Goal: Task Accomplishment & Management: Use online tool/utility

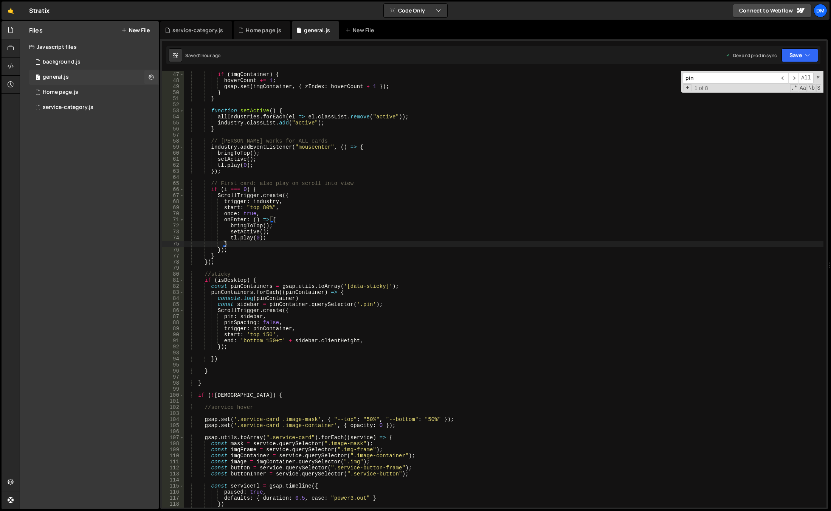
scroll to position [278, 0]
click at [61, 110] on div "service-category.js" at bounding box center [68, 107] width 51 height 7
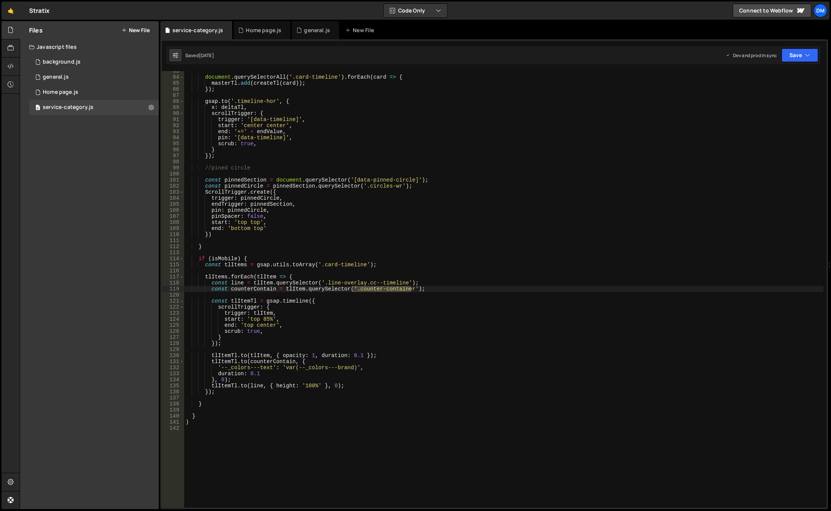
type textarea "pin: pinnedCircle,"
click at [454, 211] on div "document . querySelectorAll ( '.card-timeline' ) . forEach ( card => { masterTl…" at bounding box center [503, 292] width 639 height 448
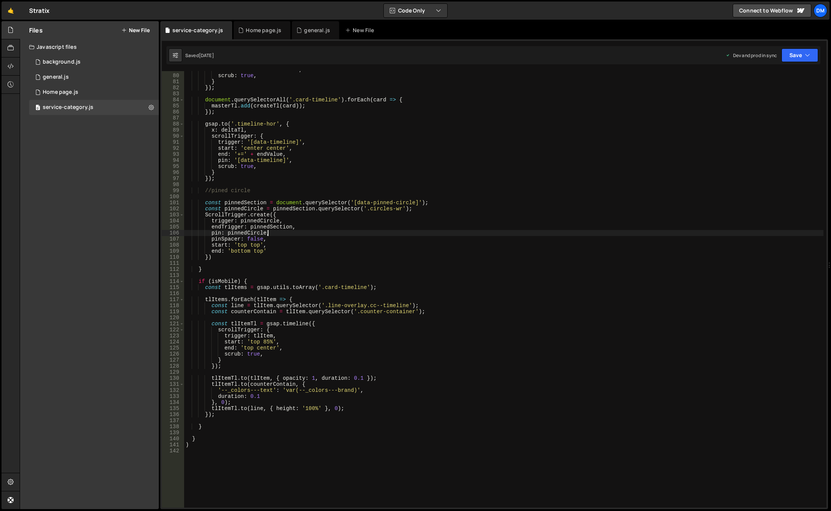
scroll to position [386, 0]
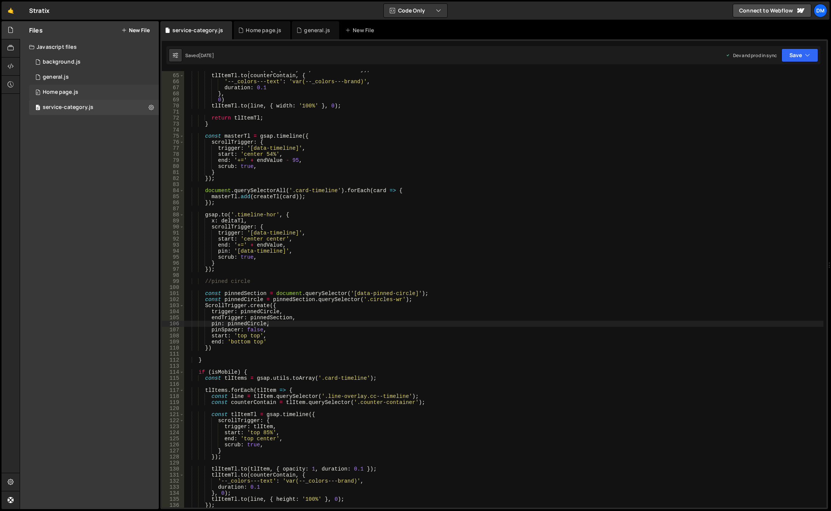
click at [99, 90] on div "0 Home page.js 0" at bounding box center [94, 92] width 130 height 15
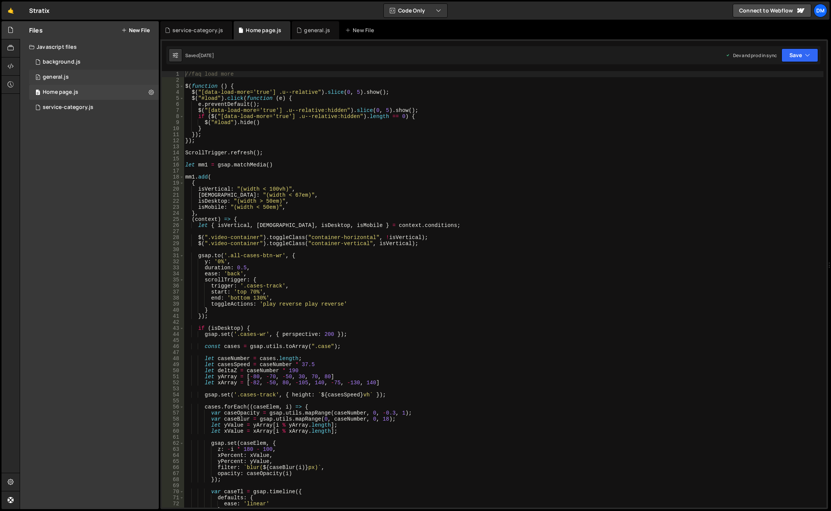
click at [94, 76] on div "0 general.js 0" at bounding box center [94, 77] width 130 height 15
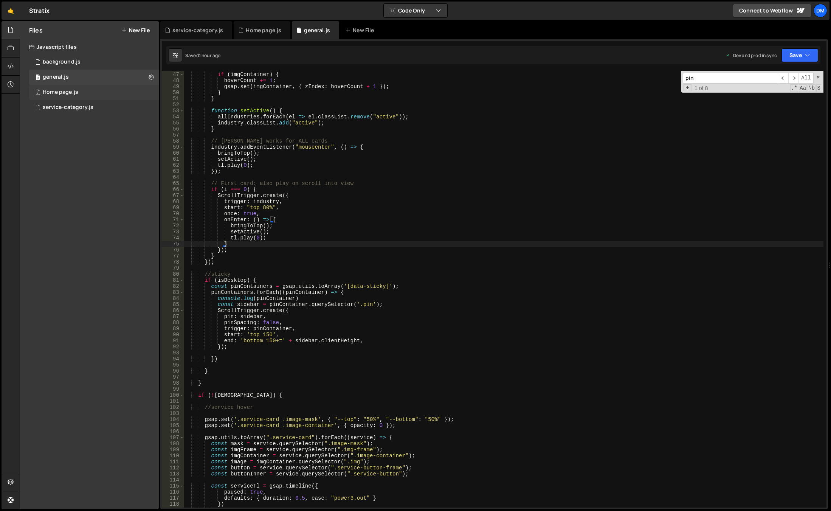
click at [81, 89] on div "0 Home page.js 0" at bounding box center [94, 92] width 130 height 15
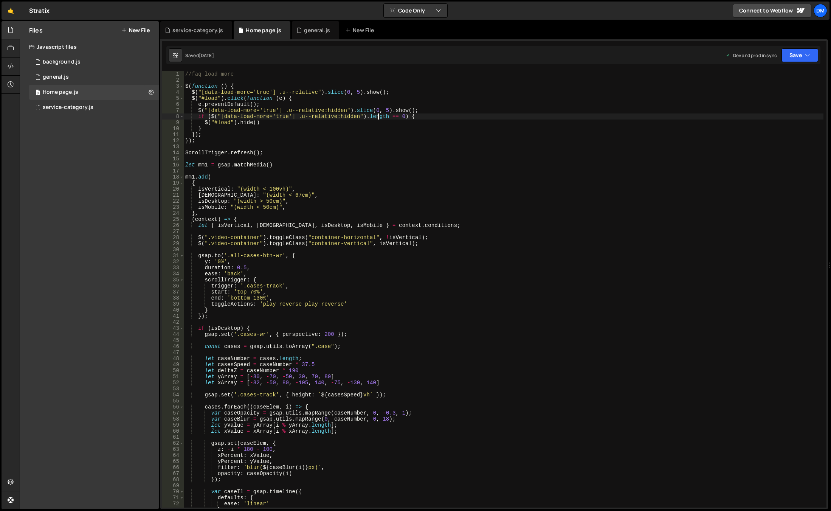
click at [379, 115] on div "//faq load more $ ( function ( ) { $ ( "[data-load-more='true'] .u--relative" )…" at bounding box center [504, 295] width 640 height 448
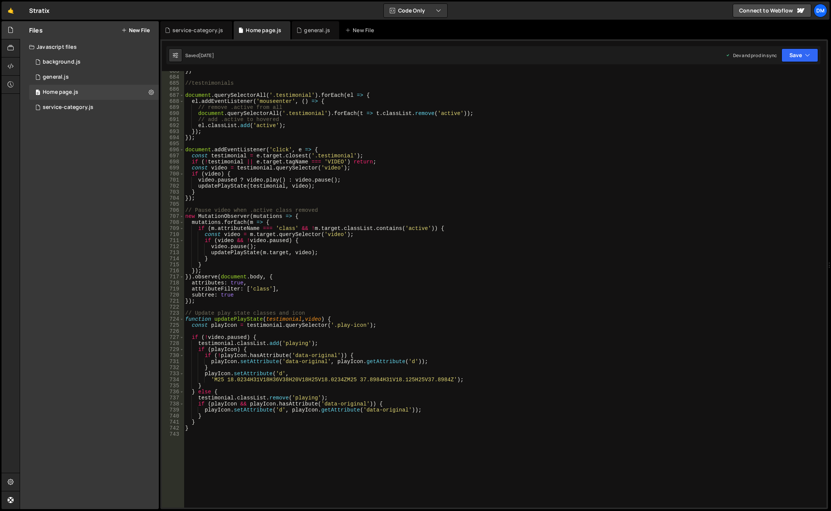
scroll to position [4274, 0]
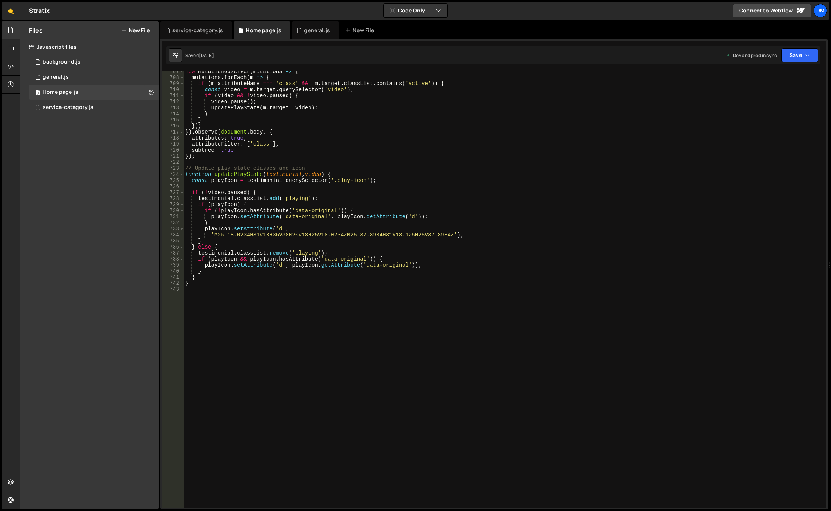
click at [326, 273] on div "new MutationObserver ( mutations => { mutations . forEach ( m => { if ( m . att…" at bounding box center [504, 292] width 640 height 448
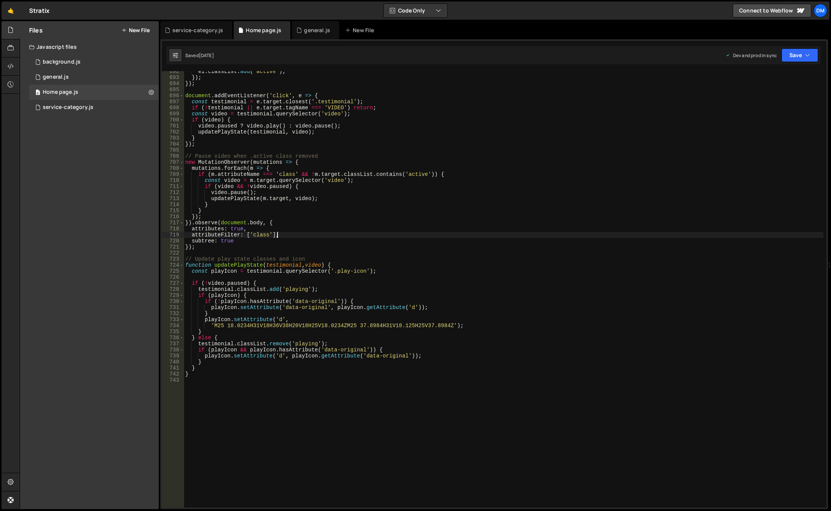
click at [327, 235] on div "el . classList . add ( 'active' ) ; }) ; }) ; document . addEventListener ( 'cl…" at bounding box center [504, 292] width 640 height 448
type textarea "attributeFilter: ['class'],"
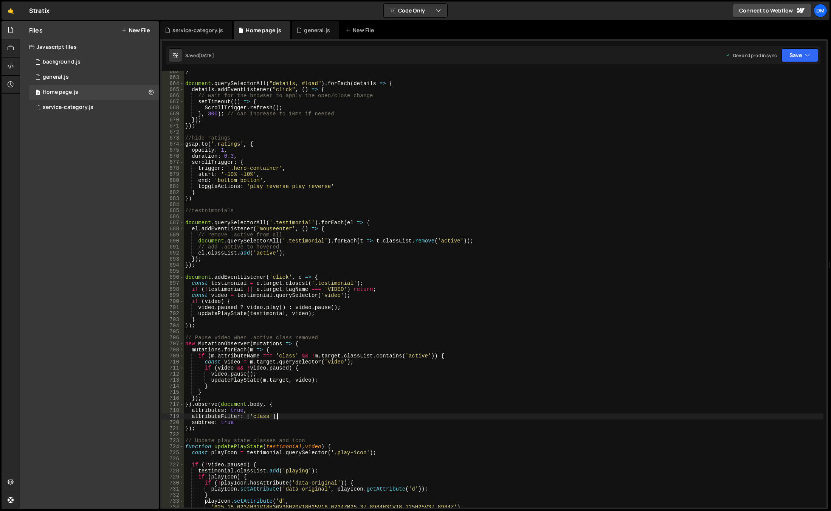
scroll to position [3956, 0]
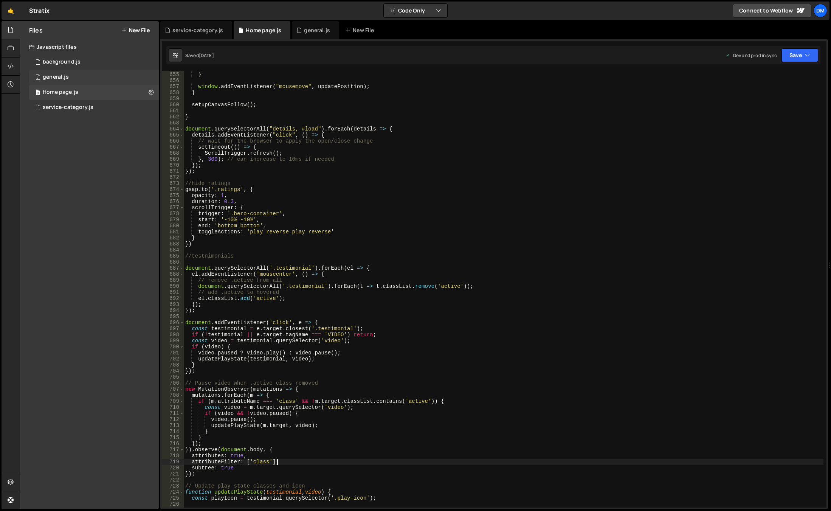
click at [90, 78] on div "0 general.js 0" at bounding box center [94, 77] width 130 height 15
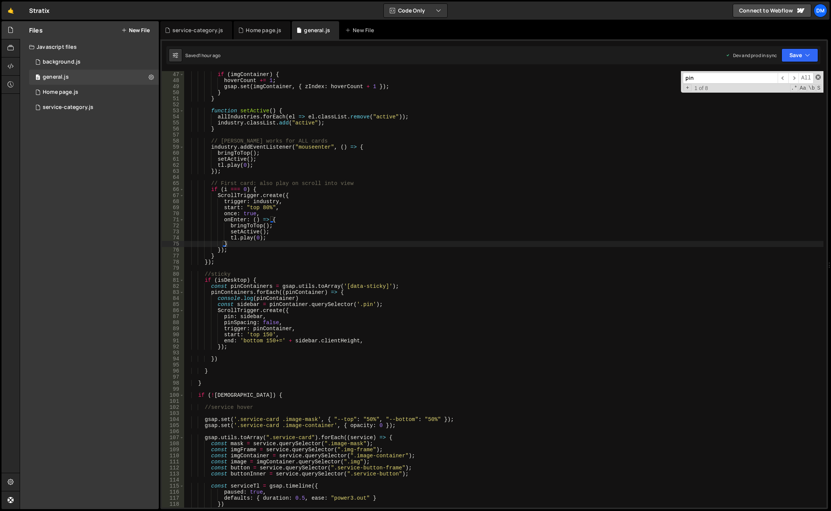
click at [816, 77] on span at bounding box center [818, 76] width 5 height 5
click at [628, 148] on div "function bringToTop ( ) { if ( imgContainer ) { hoverCount += 1 ; gsap . set ( …" at bounding box center [504, 289] width 640 height 448
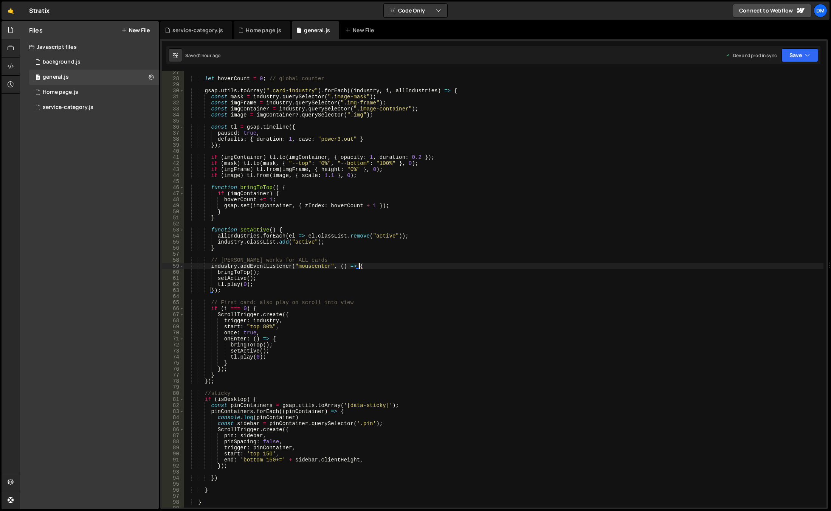
scroll to position [272, 0]
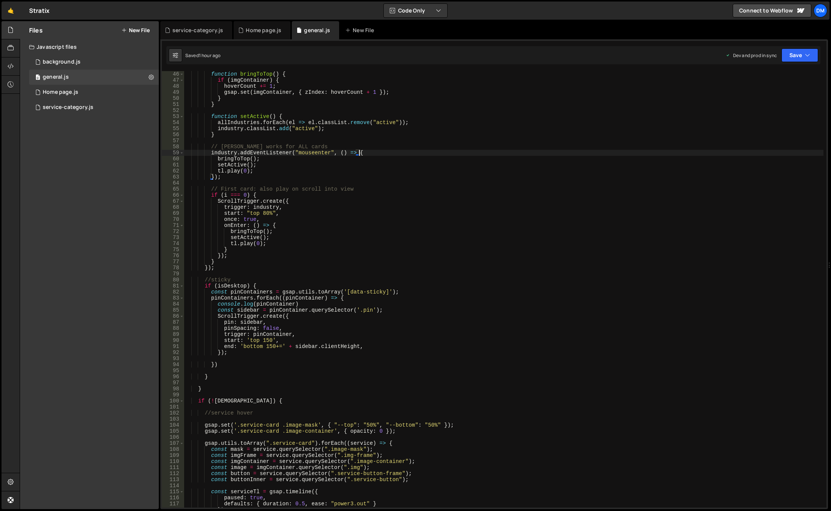
click at [269, 281] on div "function bringToTop ( ) { if ( imgContainer ) { hoverCount += 1 ; gsap . set ( …" at bounding box center [504, 295] width 640 height 448
click at [267, 284] on div "function bringToTop ( ) { if ( imgContainer ) { hoverCount += 1 ; gsap . set ( …" at bounding box center [504, 295] width 640 height 448
type textarea "if (isDesktop) {"
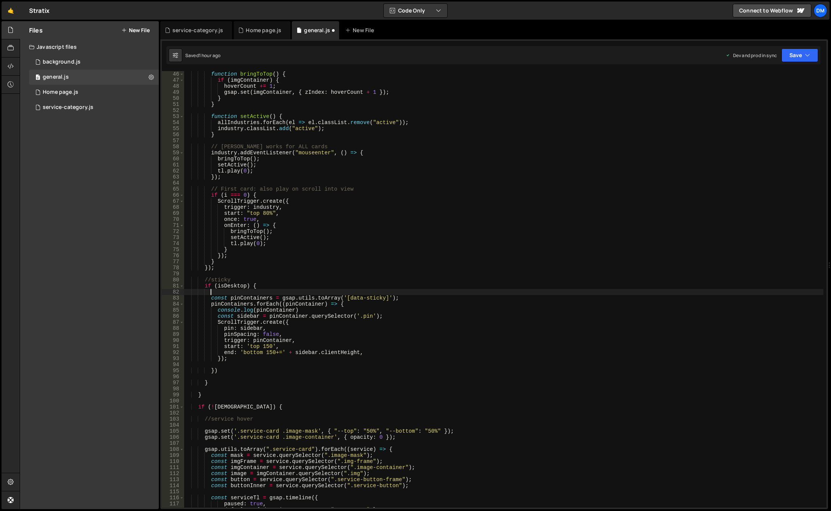
scroll to position [0, 2]
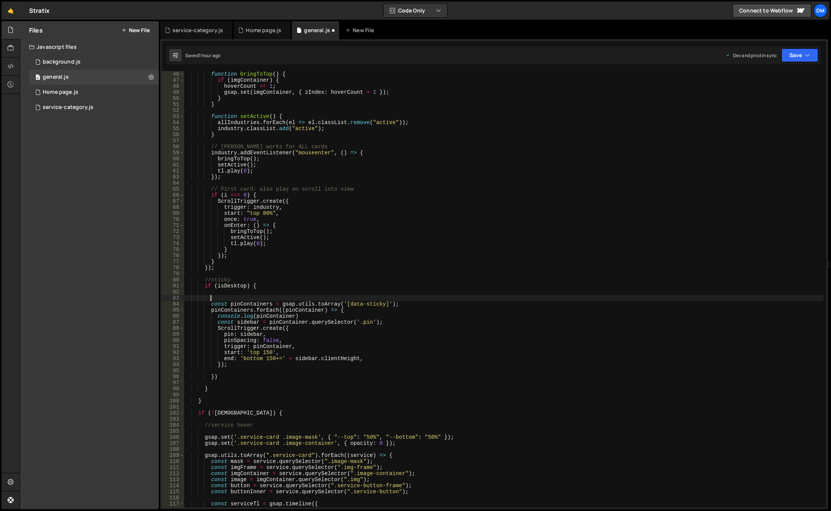
drag, startPoint x: 256, startPoint y: 295, endPoint x: 240, endPoint y: 305, distance: 19.0
click at [256, 295] on div "function bringToTop ( ) { if ( imgContainer ) { hoverCount += 1 ; gsap . set ( …" at bounding box center [504, 295] width 640 height 448
click at [215, 316] on div "function bringToTop ( ) { if ( imgContainer ) { hoverCount += 1 ; gsap . set ( …" at bounding box center [504, 295] width 640 height 448
click at [222, 349] on div "function bringToTop ( ) { if ( imgContainer ) { hoverCount += 1 ; gsap . set ( …" at bounding box center [504, 295] width 640 height 448
type textarea "trigger: pinContainer,"
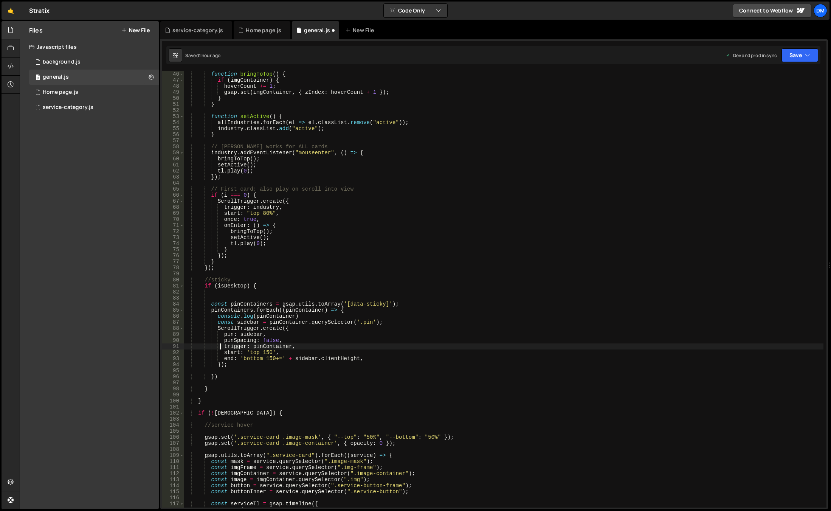
click at [220, 301] on div "function bringToTop ( ) { if ( imgContainer ) { hoverCount += 1 ; gsap . set ( …" at bounding box center [504, 295] width 640 height 448
click at [216, 375] on div "function bringToTop ( ) { if ( imgContainer ) { hoverCount += 1 ; gsap . set ( …" at bounding box center [504, 295] width 640 height 448
click at [256, 287] on div "function bringToTop ( ) { if ( imgContainer ) { hoverCount += 1 ; gsap . set ( …" at bounding box center [504, 295] width 640 height 448
type textarea "if (isDesktop) {"
click at [222, 371] on div "function bringToTop ( ) { if ( imgContainer ) { hoverCount += 1 ; gsap . set ( …" at bounding box center [504, 295] width 640 height 448
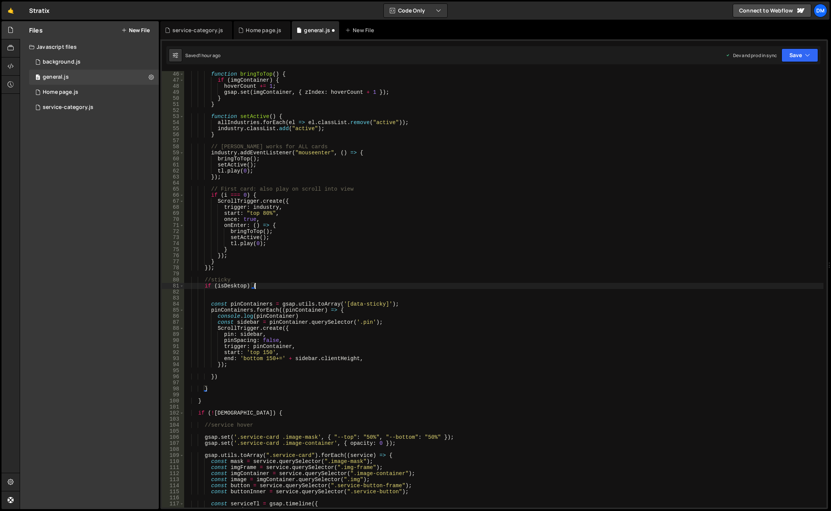
scroll to position [0, 0]
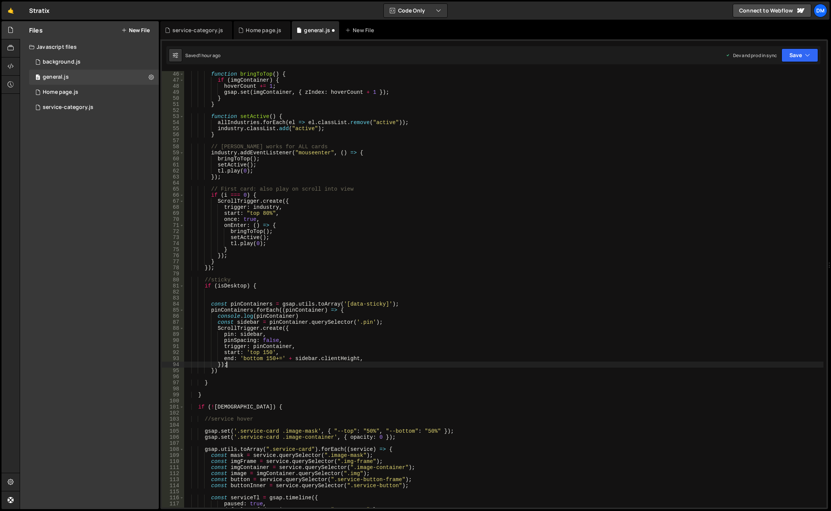
click at [222, 371] on div "function bringToTop ( ) { if ( imgContainer ) { hoverCount += 1 ; gsap . set ( …" at bounding box center [504, 295] width 640 height 448
type textarea "});"
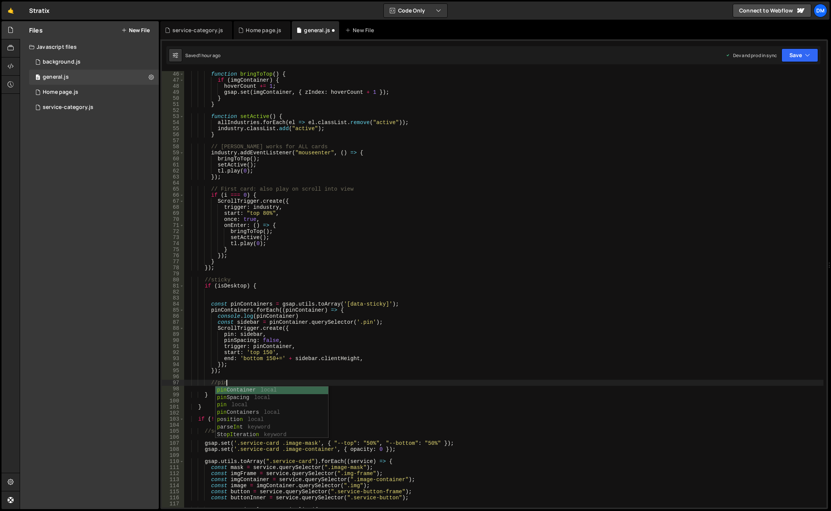
scroll to position [0, 3]
click at [347, 267] on div "function bringToTop ( ) { if ( imgContainer ) { hoverCount += 1 ; gsap . set ( …" at bounding box center [504, 295] width 640 height 448
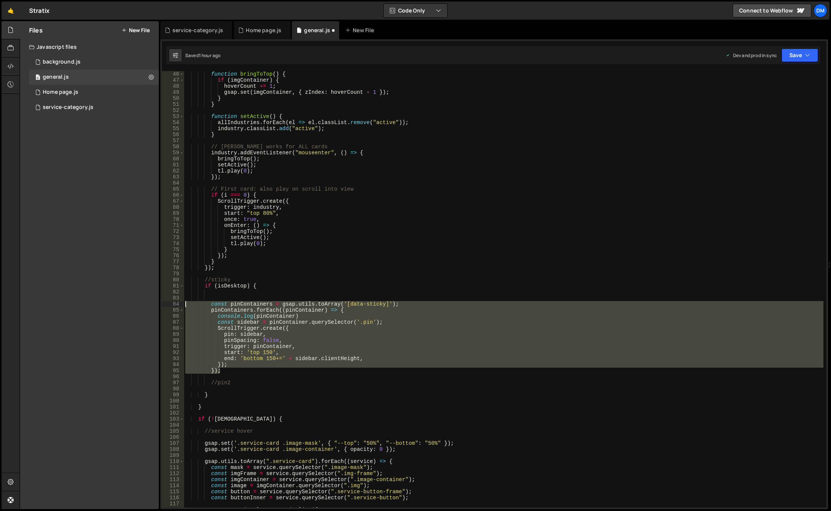
drag, startPoint x: 226, startPoint y: 371, endPoint x: 171, endPoint y: 302, distance: 88.7
click at [171, 302] on div "}); 46 47 48 49 50 51 52 53 54 55 56 57 58 59 60 61 62 63 64 65 66 67 68 69 70 …" at bounding box center [494, 289] width 665 height 436
type textarea "const pinContainers = gsap.utils.toArray('[data-sticky]'); pinContainers.forEac…"
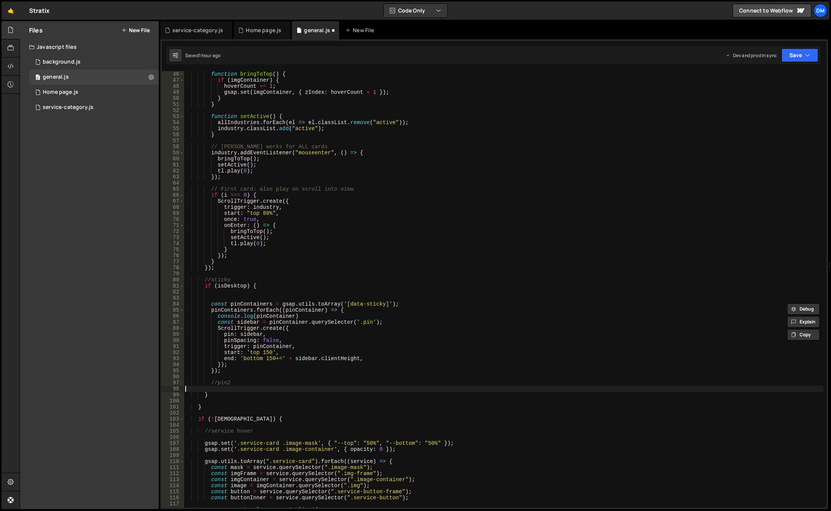
click at [237, 388] on div "function bringToTop ( ) { if ( imgContainer ) { hoverCount += 1 ; gsap . set ( …" at bounding box center [504, 295] width 640 height 448
click at [242, 381] on div "function bringToTop ( ) { if ( imgContainer ) { hoverCount += 1 ; gsap . set ( …" at bounding box center [504, 295] width 640 height 448
type textarea "//pin2"
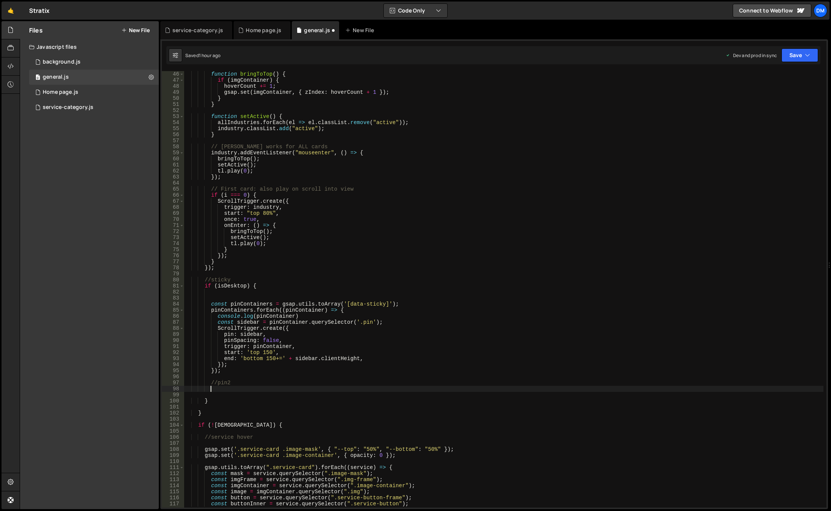
paste textarea "});"
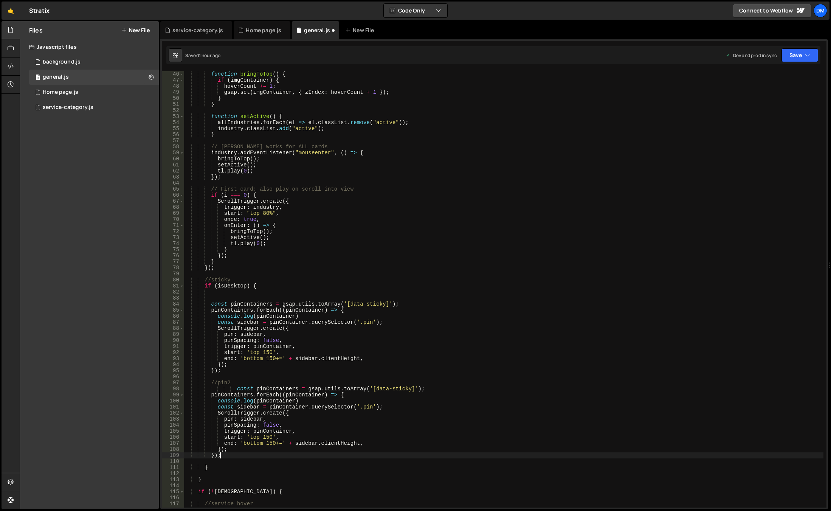
scroll to position [318, 0]
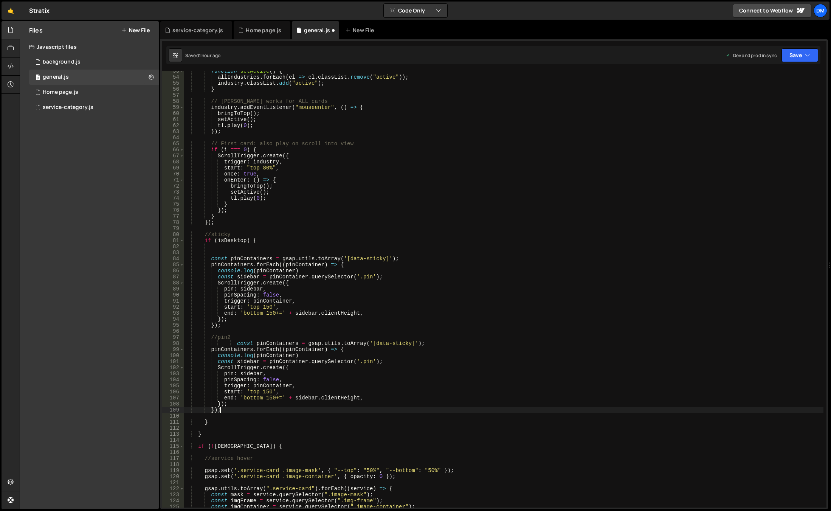
click at [369, 362] on div "function setActive ( ) { allIndustries . forEach ( el => el . classList . remov…" at bounding box center [504, 292] width 640 height 448
click at [402, 351] on div "function setActive ( ) { allIndustries . forEach ( el => el . classList . remov…" at bounding box center [504, 292] width 640 height 448
click at [380, 347] on div "function setActive ( ) { allIndustries . forEach ( el => el . classList . remov…" at bounding box center [504, 292] width 640 height 448
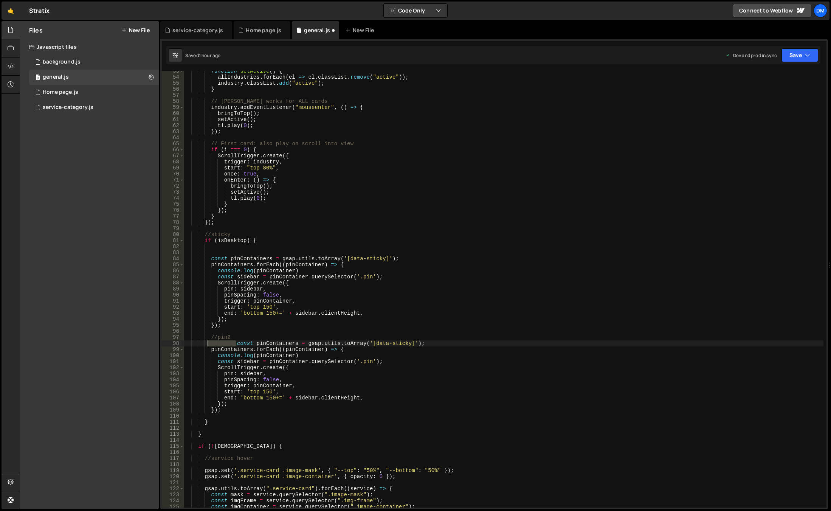
drag, startPoint x: 236, startPoint y: 343, endPoint x: 208, endPoint y: 343, distance: 27.2
click at [208, 343] on div "function setActive ( ) { allIndustries . forEach ( el => el . classList . remov…" at bounding box center [504, 292] width 640 height 448
click at [220, 349] on div "function setActive ( ) { allIndustries . forEach ( el => el . classList . remov…" at bounding box center [504, 292] width 640 height 448
type textarea "pin2Containers.forEach((pinContainer) => {"
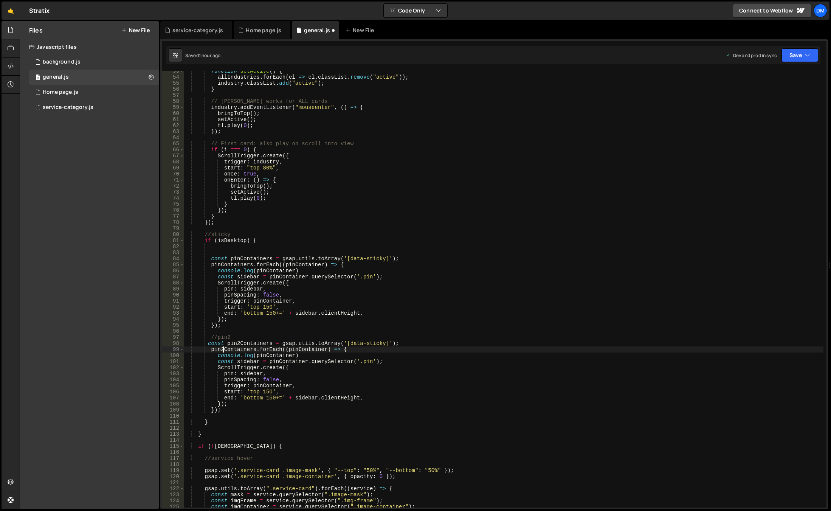
scroll to position [0, 3]
click at [417, 332] on div "function setActive ( ) { allIndustries . forEach ( el => el . classList . remov…" at bounding box center [504, 292] width 640 height 448
drag, startPoint x: 382, startPoint y: 345, endPoint x: 379, endPoint y: 354, distance: 9.4
click at [382, 345] on div "function setActive ( ) { allIndustries . forEach ( el => el . classList . remov…" at bounding box center [504, 292] width 640 height 448
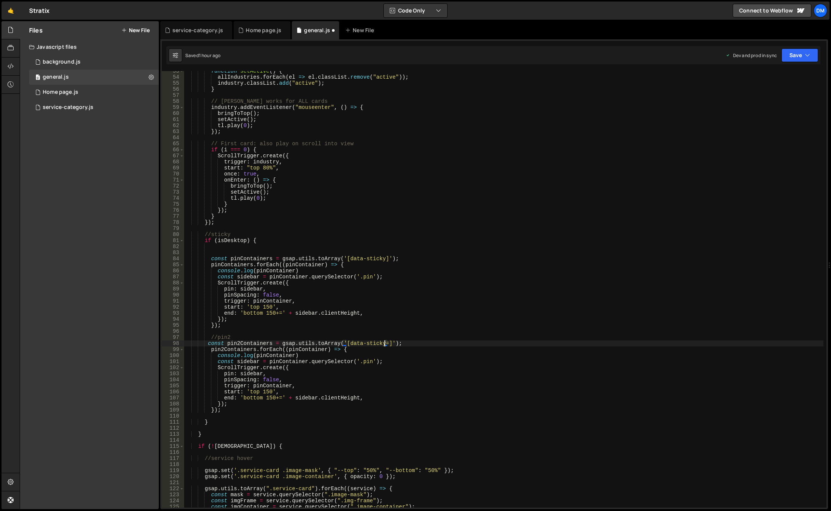
scroll to position [0, 14]
click at [415, 310] on div "function setActive ( ) { allIndustries . forEach ( el => el . classList . remov…" at bounding box center [504, 292] width 640 height 448
click at [352, 382] on div "function setActive ( ) { allIndustries . forEach ( el => el . classList . remov…" at bounding box center [504, 292] width 640 height 448
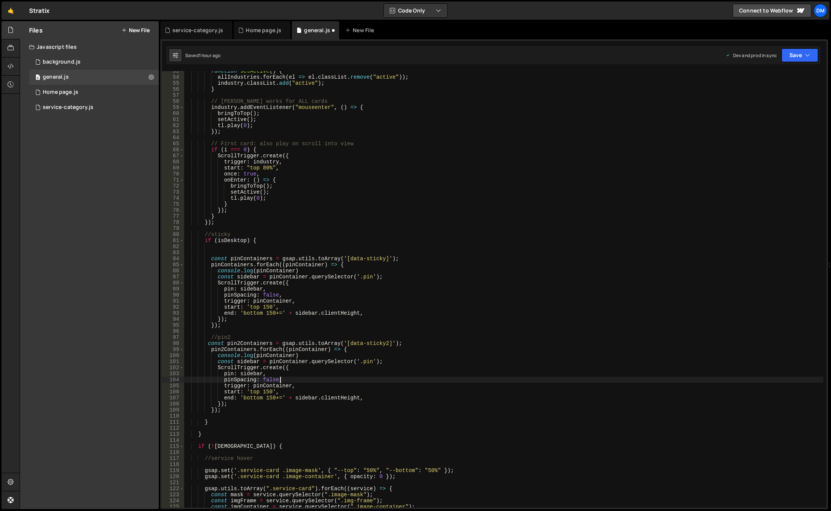
click at [317, 372] on div "function setActive ( ) { allIndustries . forEach ( el => el . classList . remov…" at bounding box center [504, 292] width 640 height 448
click at [251, 392] on div "function setActive ( ) { allIndustries . forEach ( el => el . classList . remov…" at bounding box center [504, 292] width 640 height 448
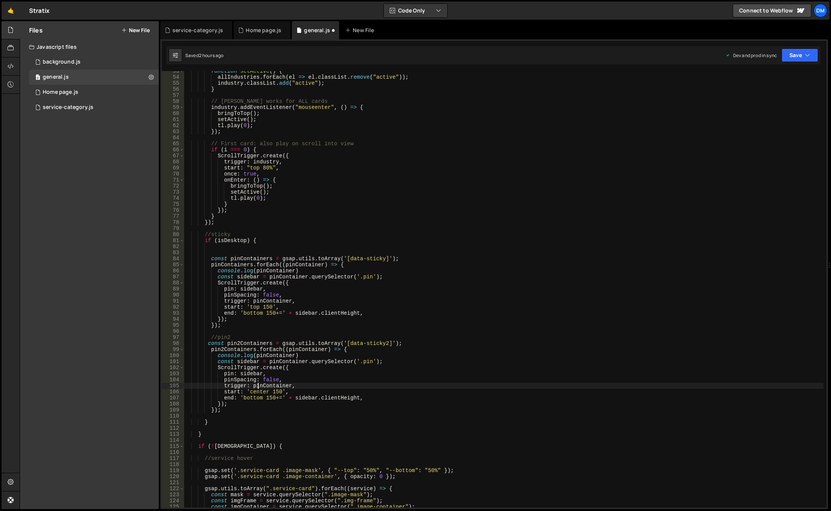
click at [258, 388] on div "function setActive ( ) { allIndustries . forEach ( el => el . classList . remov…" at bounding box center [504, 292] width 640 height 448
click at [257, 391] on div "function setActive ( ) { allIndustries . forEach ( el => el . classList . remov…" at bounding box center [504, 292] width 640 height 448
click at [257, 388] on div "function setActive ( ) { allIndustries . forEach ( el => el . classList . remov…" at bounding box center [504, 292] width 640 height 448
click at [281, 382] on div "function setActive ( ) { allIndustries . forEach ( el => el . classList . remov…" at bounding box center [504, 292] width 640 height 448
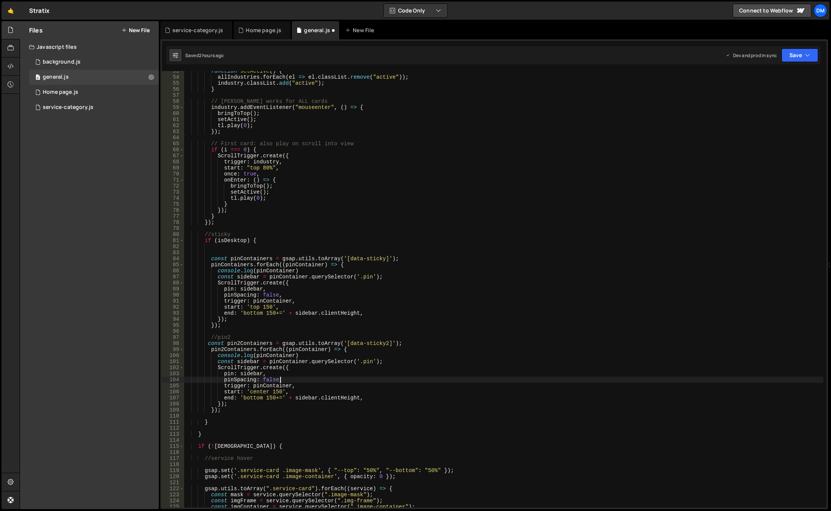
click at [256, 393] on div "function setActive ( ) { allIndustries . forEach ( el => el . classList . remov…" at bounding box center [504, 292] width 640 height 448
click at [274, 391] on div "function setActive ( ) { allIndustries . forEach ( el => el . classList . remov…" at bounding box center [504, 292] width 640 height 448
paste textarea "center"
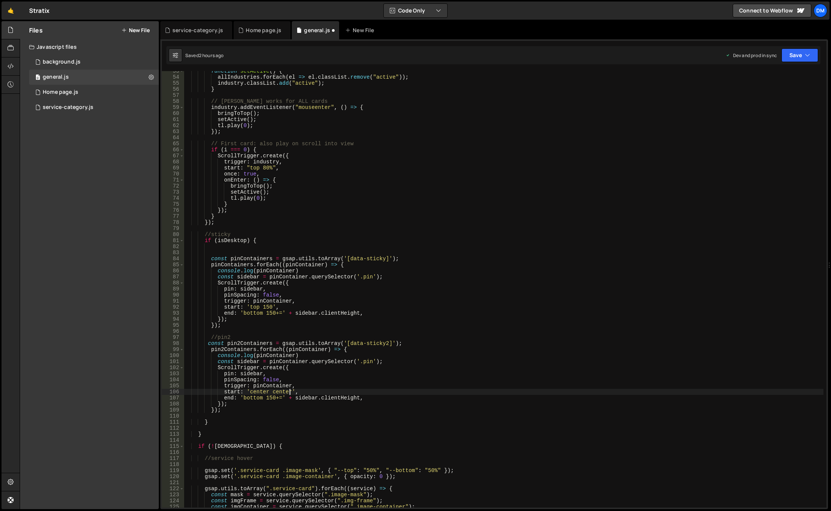
click at [351, 374] on div "function setActive ( ) { allIndustries . forEach ( el => el . classList . remov…" at bounding box center [504, 292] width 640 height 448
click at [250, 399] on div "function setActive ( ) { allIndustries . forEach ( el => el . classList . remov…" at bounding box center [504, 292] width 640 height 448
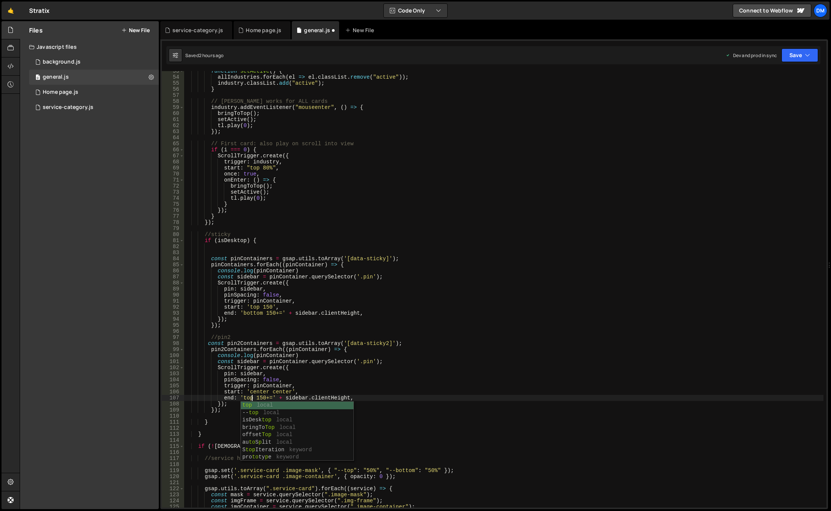
click at [298, 375] on div "function setActive ( ) { allIndustries . forEach ( el => el . classList . remov…" at bounding box center [504, 292] width 640 height 448
drag, startPoint x: 255, startPoint y: 397, endPoint x: 271, endPoint y: 398, distance: 15.9
click at [271, 398] on div "function setActive ( ) { allIndustries . forEach ( el => el . classList . remov…" at bounding box center [504, 292] width 640 height 448
click at [277, 396] on div "function setActive ( ) { allIndustries . forEach ( el => el . classList . remov…" at bounding box center [504, 292] width 640 height 448
drag, startPoint x: 254, startPoint y: 397, endPoint x: 347, endPoint y: 399, distance: 92.3
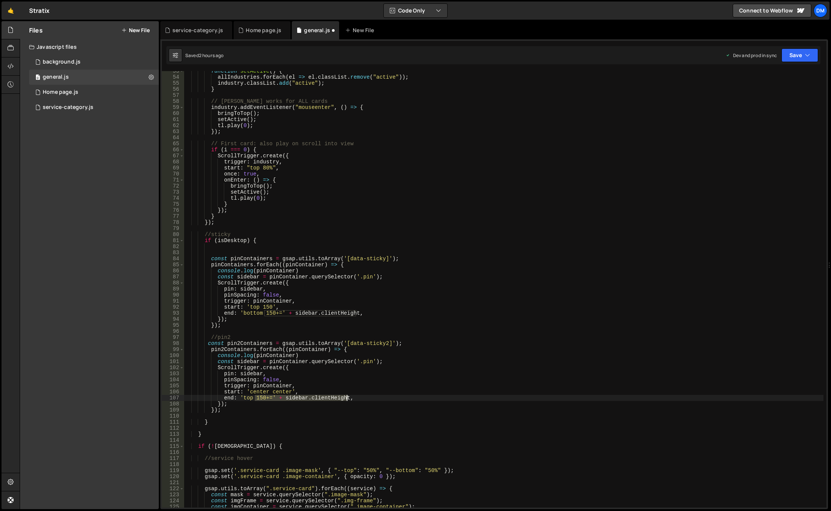
click at [347, 399] on div "function setActive ( ) { allIndustries . forEach ( el => el . classList . remov…" at bounding box center [504, 292] width 640 height 448
click at [349, 366] on div "function setActive ( ) { allIndustries . forEach ( el => el . classList . remov…" at bounding box center [504, 292] width 640 height 448
click at [290, 397] on div "function setActive ( ) { allIndustries . forEach ( el => el . classList . remov…" at bounding box center [504, 292] width 640 height 448
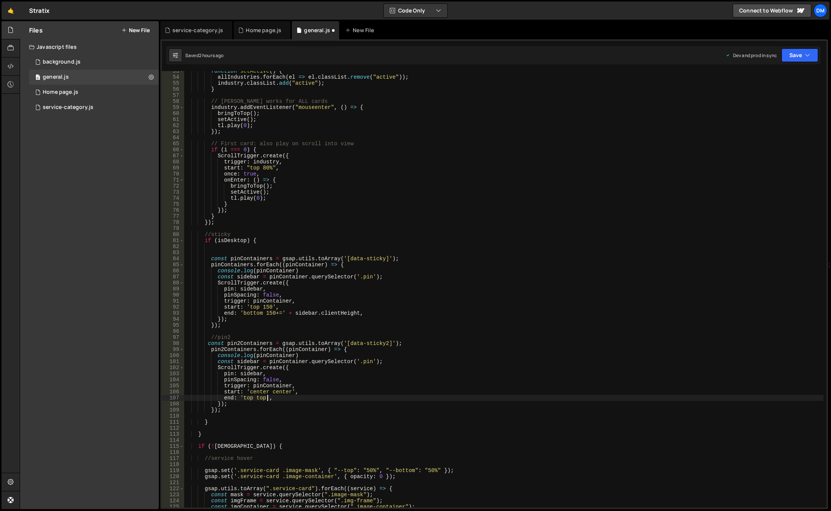
click at [372, 349] on div "function setActive ( ) { allIndustries . forEach ( el => el . classList . remov…" at bounding box center [504, 292] width 640 height 448
click at [380, 362] on div "function setActive ( ) { allIndustries . forEach ( el => el . classList . remov…" at bounding box center [504, 292] width 640 height 448
click at [531, 298] on div "function setActive ( ) { allIndustries . forEach ( el => el . classList . remov…" at bounding box center [504, 292] width 640 height 448
drag, startPoint x: 796, startPoint y: 58, endPoint x: 794, endPoint y: 67, distance: 9.4
click at [796, 58] on button "Save" at bounding box center [800, 55] width 37 height 14
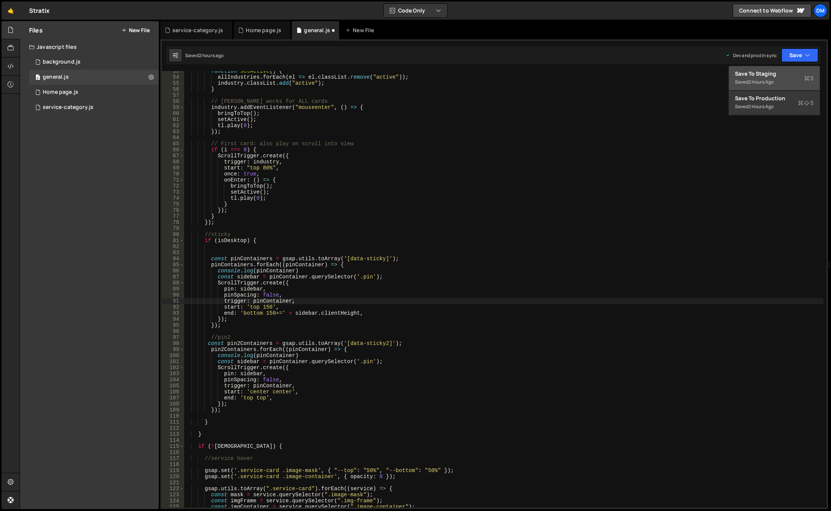
click at [782, 79] on div "Saved 2 hours ago" at bounding box center [774, 82] width 79 height 9
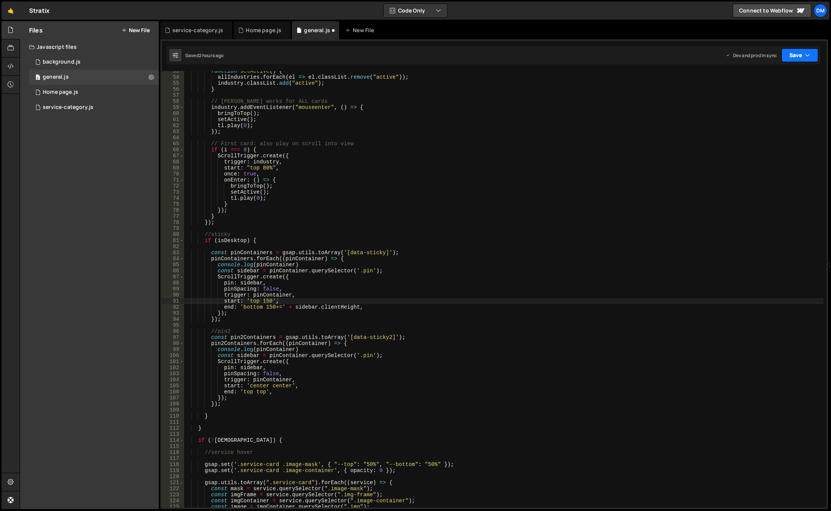
click at [801, 52] on button "Save" at bounding box center [800, 55] width 37 height 14
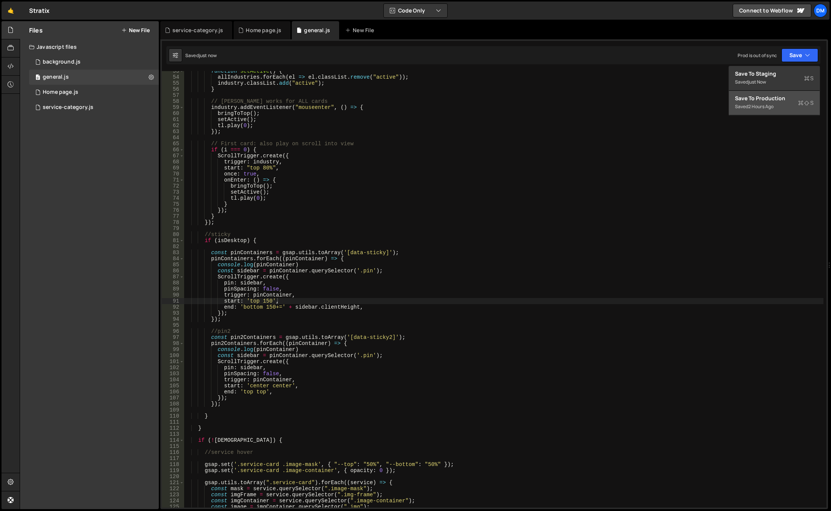
click at [749, 110] on div "Saved 2 hours ago" at bounding box center [774, 106] width 79 height 9
type textarea "end: 'top top',"
click at [278, 393] on div "function setActive ( ) { allIndustries . forEach ( el => el . classList . remov…" at bounding box center [504, 292] width 640 height 448
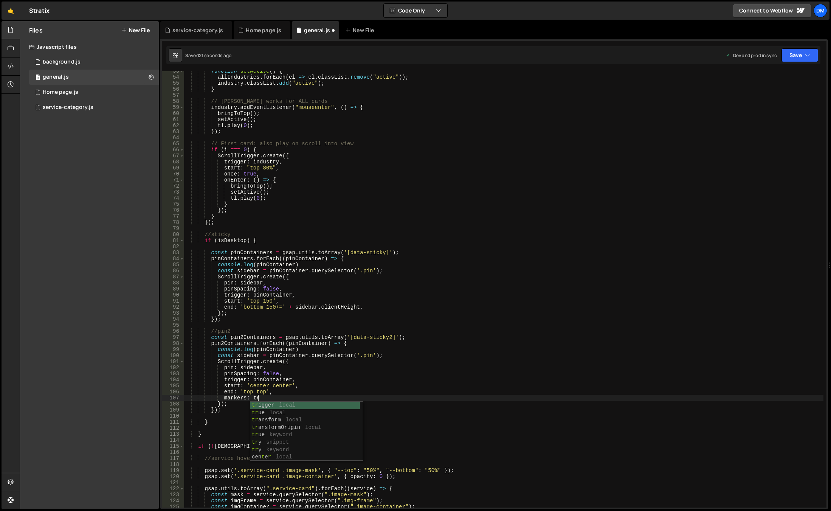
scroll to position [0, 5]
drag, startPoint x: 791, startPoint y: 54, endPoint x: 785, endPoint y: 79, distance: 26.1
click at [791, 54] on button "Save" at bounding box center [800, 55] width 37 height 14
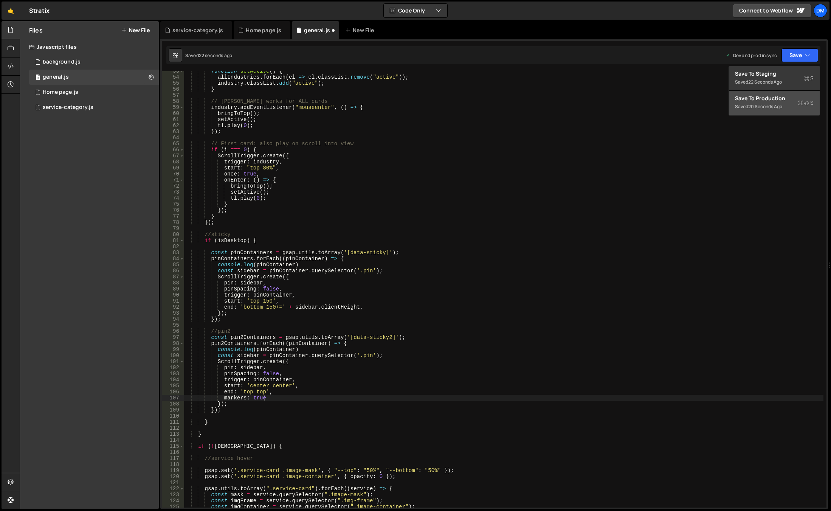
click at [776, 104] on div "20 seconds ago" at bounding box center [765, 106] width 34 height 6
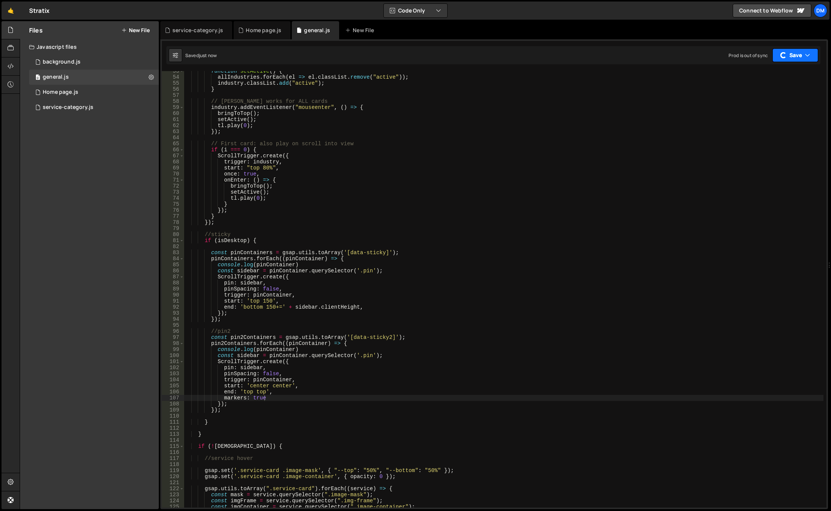
click at [794, 58] on button "Save" at bounding box center [795, 55] width 46 height 14
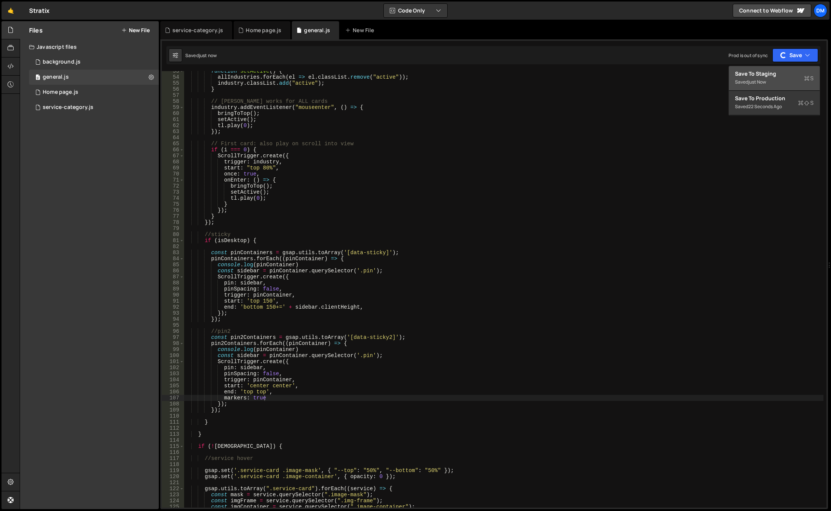
click at [765, 72] on div "Save to Staging S" at bounding box center [774, 74] width 79 height 8
click at [252, 238] on div "function setActive ( ) { allIndustries . forEach ( el => el . classList . remov…" at bounding box center [504, 292] width 640 height 448
click at [365, 318] on div "function setActive ( ) { allIndustries . forEach ( el => el . classList . remov…" at bounding box center [504, 292] width 640 height 448
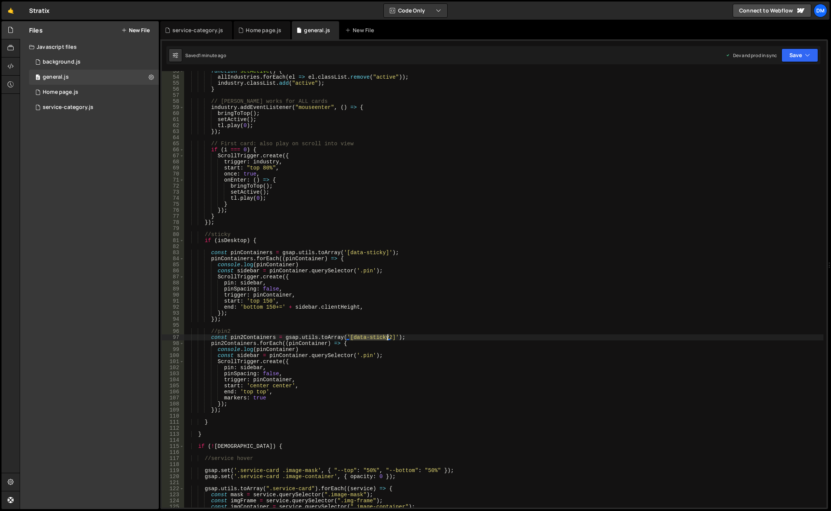
drag, startPoint x: 350, startPoint y: 338, endPoint x: 386, endPoint y: 338, distance: 36.7
click at [386, 338] on div "function setActive ( ) { allIndustries . forEach ( el => el . classList . remov…" at bounding box center [504, 292] width 640 height 448
click at [381, 338] on div "function setActive ( ) { allIndustries . forEach ( el => el . classList . remov…" at bounding box center [504, 289] width 640 height 436
drag, startPoint x: 387, startPoint y: 338, endPoint x: 350, endPoint y: 338, distance: 37.1
click at [350, 338] on div "function setActive ( ) { allIndustries . forEach ( el => el . classList . remov…" at bounding box center [504, 292] width 640 height 448
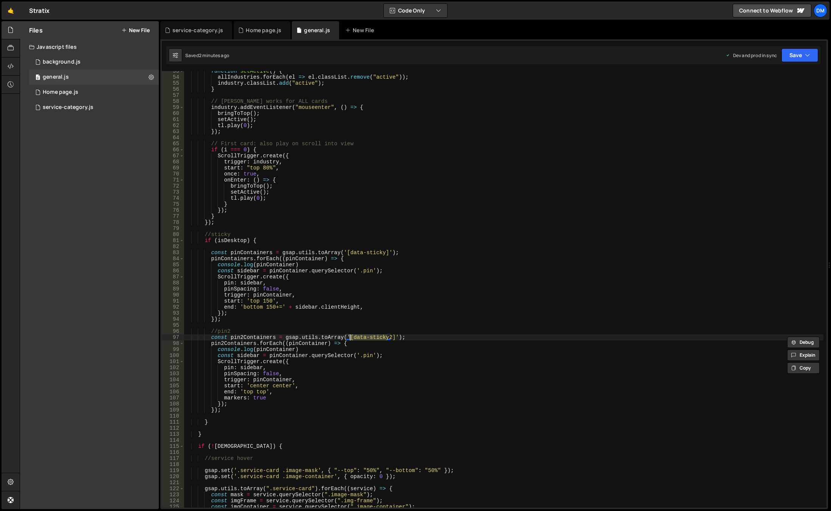
click at [306, 374] on div "function setActive ( ) { allIndustries . forEach ( el => el . classList . remov…" at bounding box center [504, 292] width 640 height 448
click at [257, 387] on div "function setActive ( ) { allIndustries . forEach ( el => el . classList . remov…" at bounding box center [504, 292] width 640 height 448
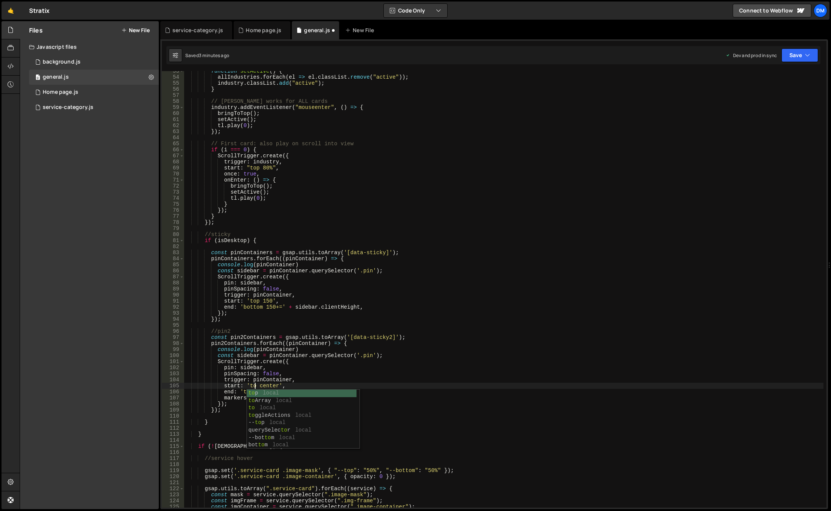
scroll to position [0, 5]
click at [348, 279] on div "function setActive ( ) { allIndustries . forEach ( el => el . classList . remov…" at bounding box center [504, 292] width 640 height 448
click at [797, 53] on button "Save" at bounding box center [800, 55] width 37 height 14
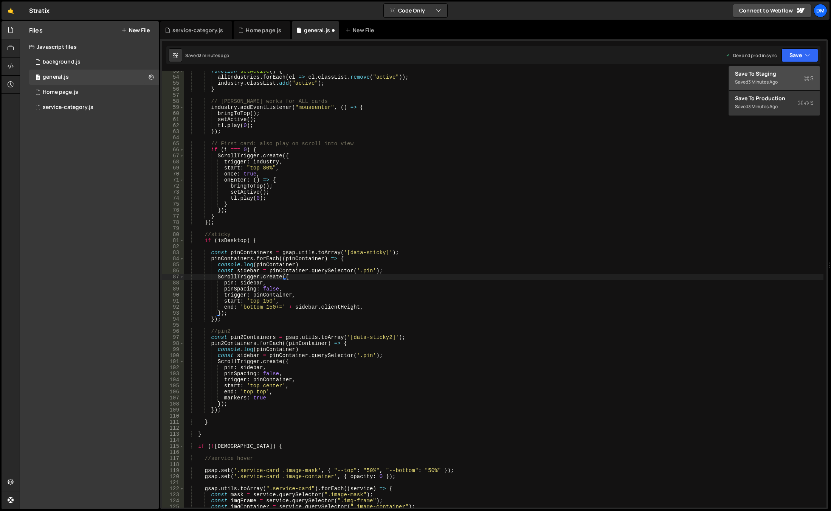
click at [766, 71] on div "Save to Staging S" at bounding box center [774, 74] width 79 height 8
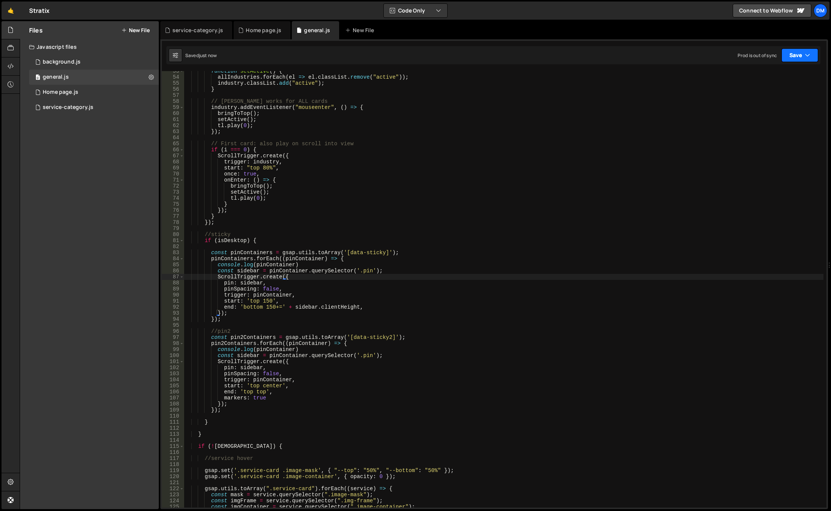
click at [785, 54] on button "Save" at bounding box center [800, 55] width 37 height 14
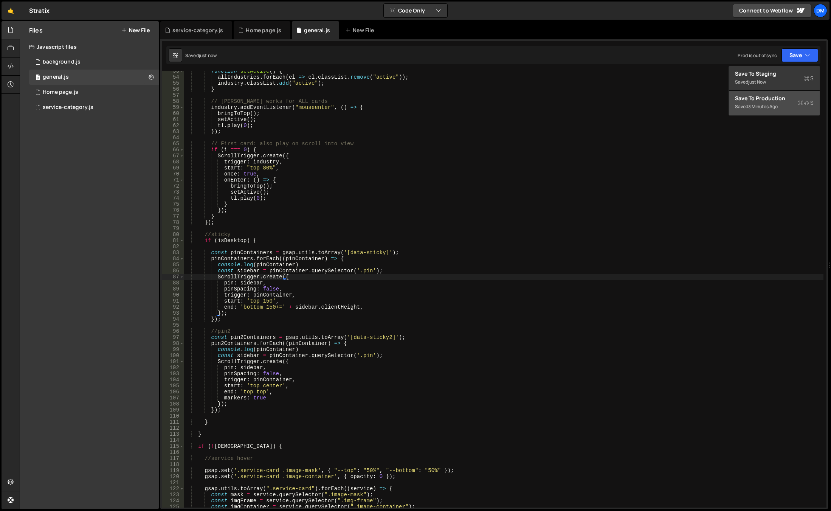
click at [758, 98] on div "Save to Production S" at bounding box center [774, 99] width 79 height 8
click at [257, 386] on div "function setActive ( ) { allIndustries . forEach ( el => el . classList . remov…" at bounding box center [504, 292] width 640 height 448
click at [482, 305] on div "function setActive ( ) { allIndustries . forEach ( el => el . classList . remov…" at bounding box center [504, 292] width 640 height 448
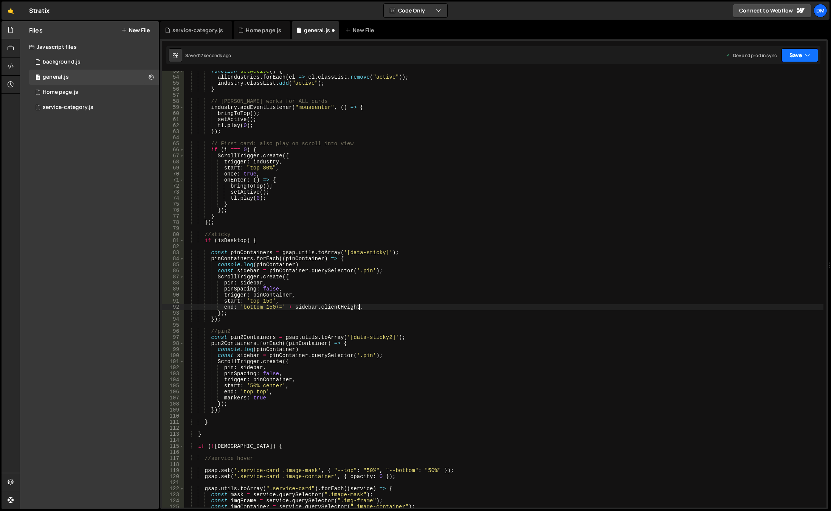
click at [801, 57] on button "Save" at bounding box center [800, 55] width 37 height 14
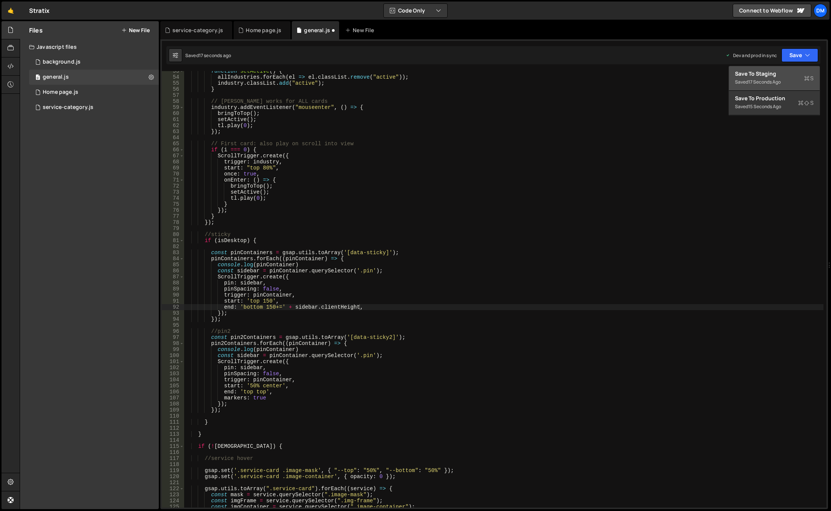
click at [774, 78] on div "Saved 17 seconds ago" at bounding box center [774, 82] width 79 height 9
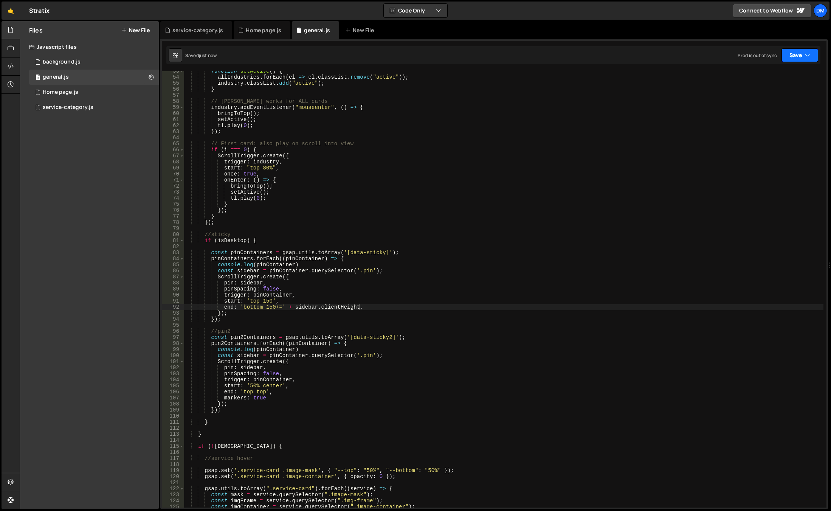
drag, startPoint x: 790, startPoint y: 53, endPoint x: 774, endPoint y: 73, distance: 25.6
click at [790, 53] on button "Save" at bounding box center [800, 55] width 37 height 14
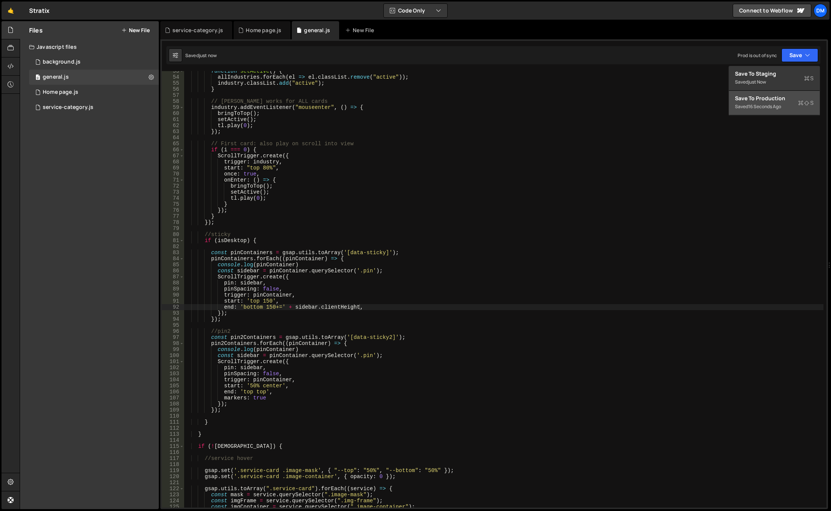
click at [761, 97] on div "Save to Production S" at bounding box center [774, 99] width 79 height 8
click at [253, 387] on div "function setActive ( ) { allIndustries . forEach ( el => el . classList . remov…" at bounding box center [504, 292] width 640 height 448
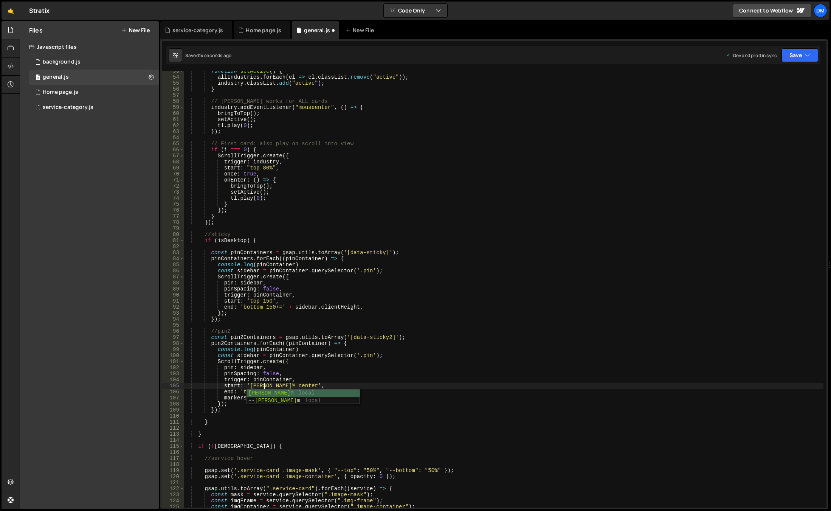
scroll to position [0, 6]
click at [803, 56] on button "Save" at bounding box center [800, 55] width 37 height 14
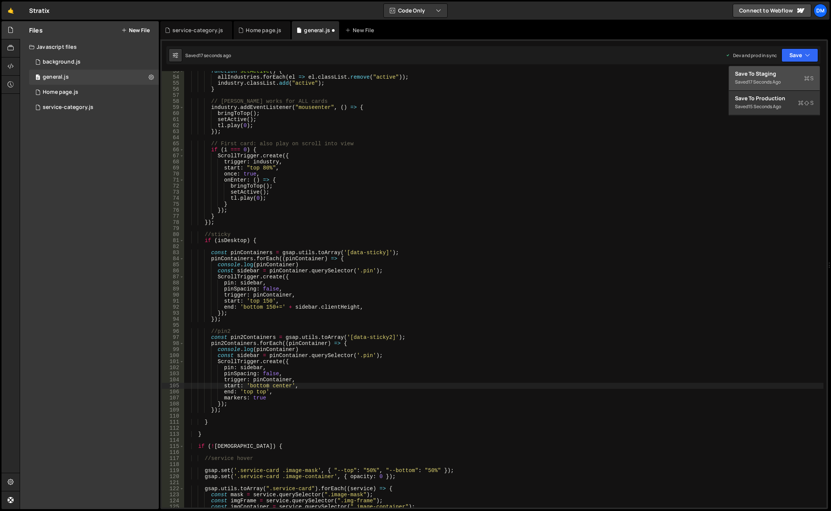
click at [772, 76] on div "Save to Staging S" at bounding box center [774, 74] width 79 height 8
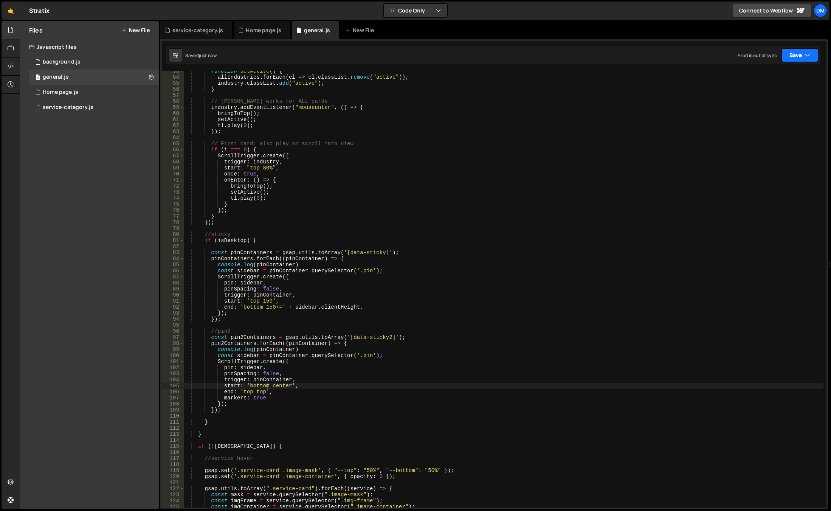
click at [787, 59] on button "Save" at bounding box center [800, 55] width 37 height 14
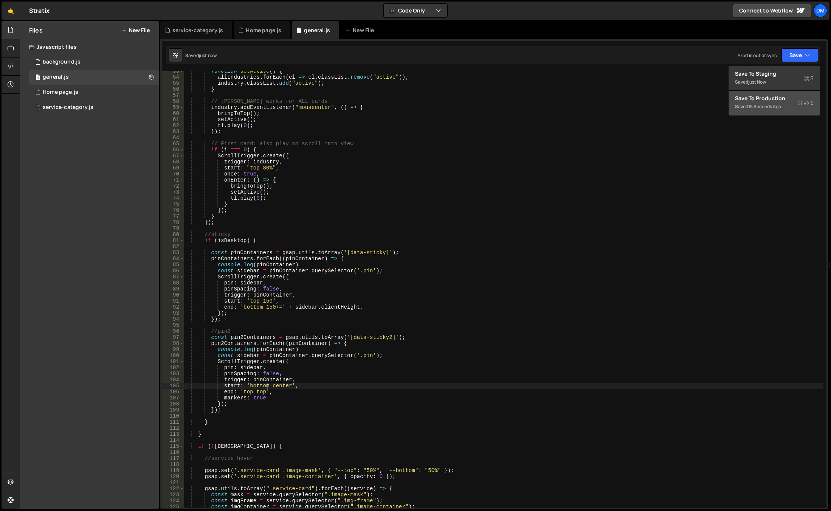
click at [763, 99] on div "Save to Production S" at bounding box center [774, 99] width 79 height 8
click at [277, 386] on div "function setActive ( ) { allIndustries . forEach ( el => el . classList . remov…" at bounding box center [504, 292] width 640 height 448
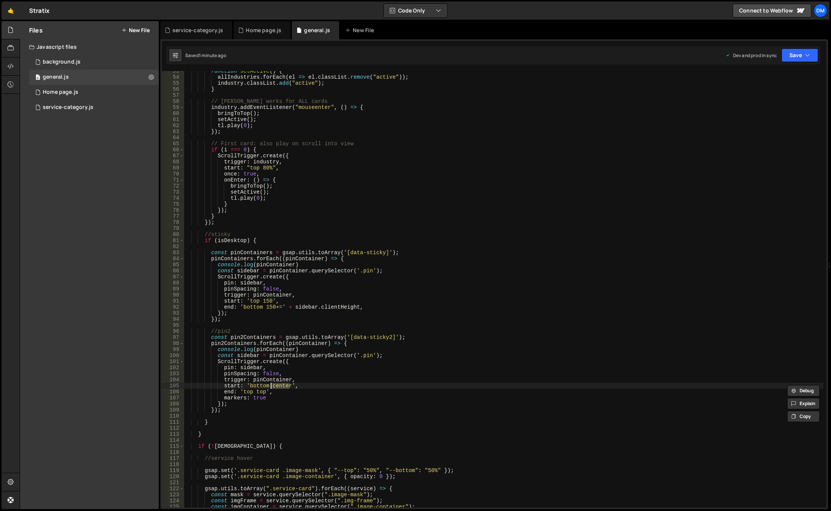
click at [256, 383] on div "function setActive ( ) { allIndustries . forEach ( el => el . classList . remov…" at bounding box center [504, 292] width 640 height 448
paste textarea "center"
click at [580, 281] on div "function setActive ( ) { allIndustries . forEach ( el => el . classList . remov…" at bounding box center [504, 292] width 640 height 448
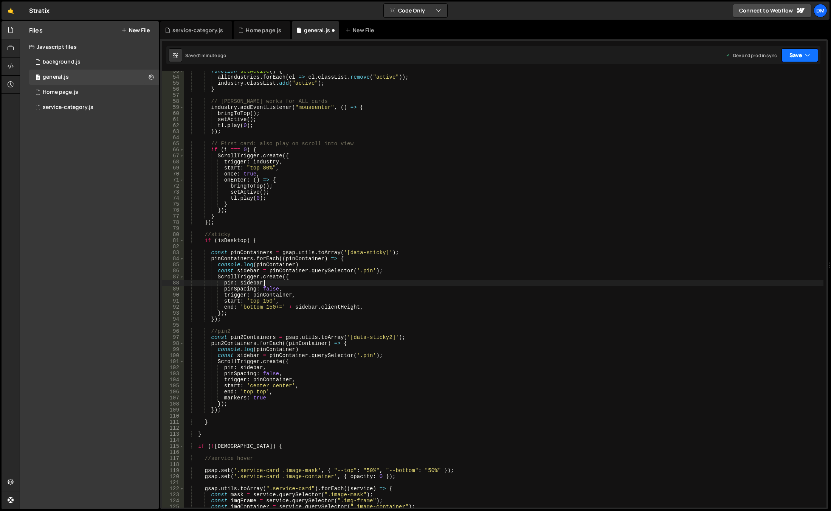
click at [792, 57] on button "Save" at bounding box center [800, 55] width 37 height 14
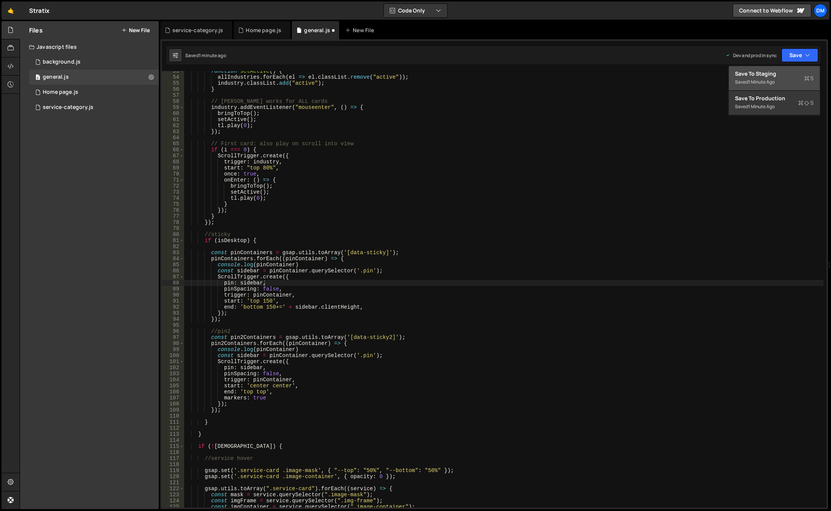
click at [773, 78] on div "Saved 1 minute ago" at bounding box center [774, 82] width 79 height 9
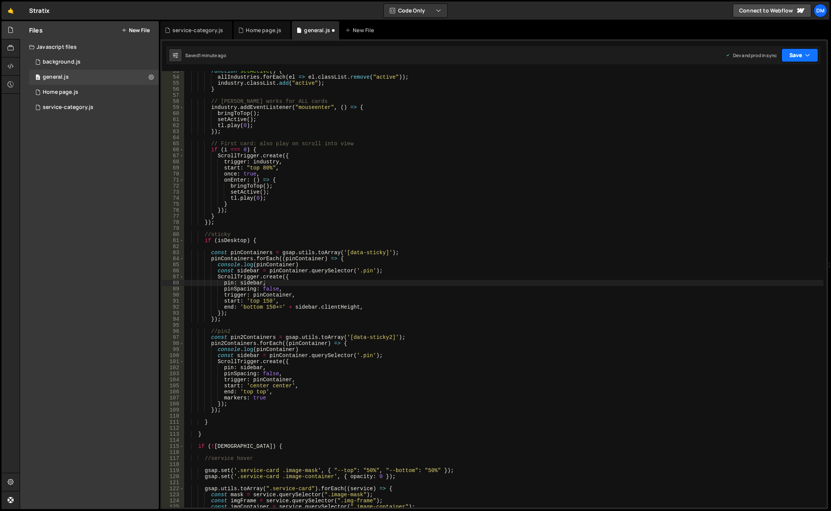
click at [789, 56] on button "Save" at bounding box center [800, 55] width 37 height 14
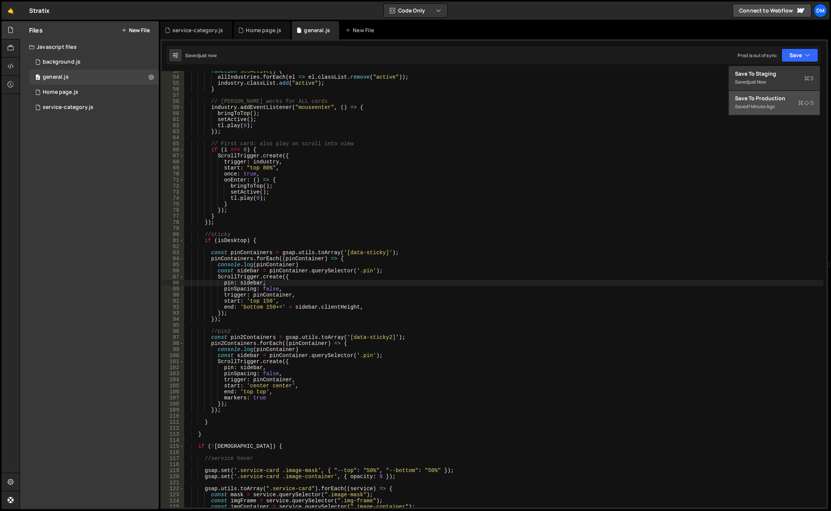
click at [762, 102] on div "Saved 1 minute ago" at bounding box center [774, 106] width 79 height 9
click at [247, 393] on div "function setActive ( ) { allIndustries . forEach ( el => el . classList . remov…" at bounding box center [504, 292] width 640 height 448
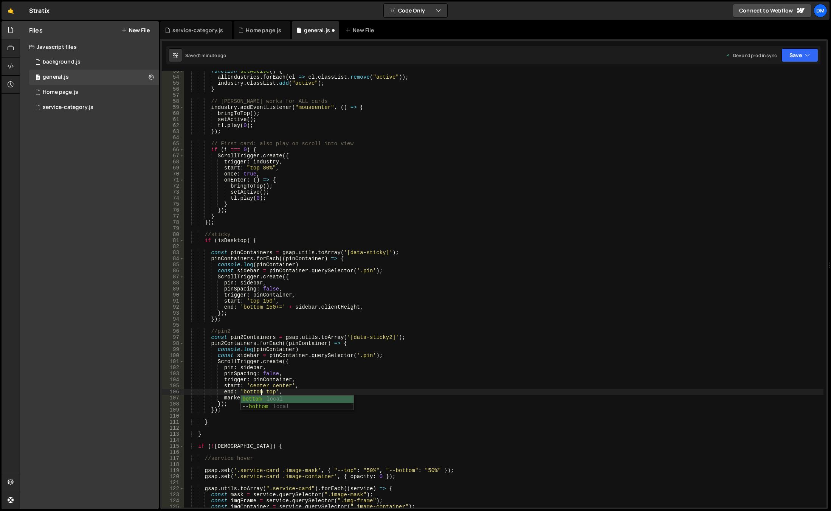
click at [248, 392] on div "function setActive ( ) { allIndustries . forEach ( el => el . classList . remov…" at bounding box center [504, 292] width 640 height 448
click at [270, 392] on div "function setActive ( ) { allIndustries . forEach ( el => el . classList . remov…" at bounding box center [504, 292] width 640 height 448
paste textarea "bottom"
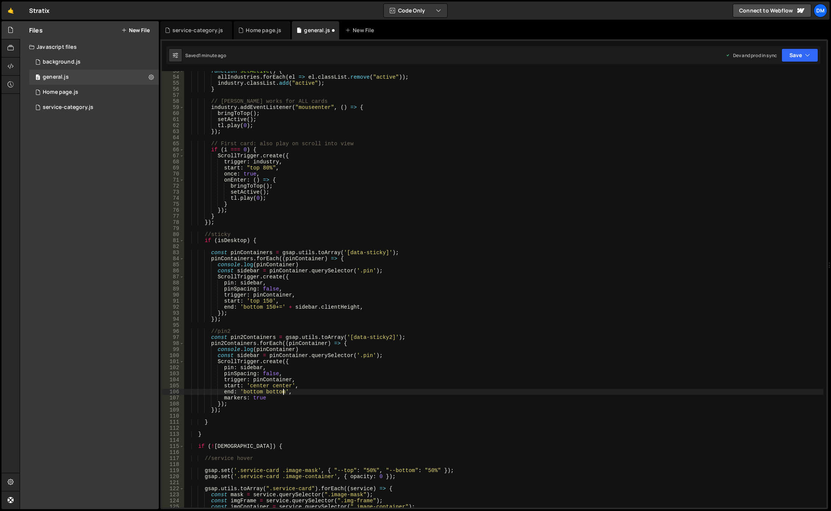
click at [461, 316] on div "function setActive ( ) { allIndustries . forEach ( el => el . classList . remov…" at bounding box center [504, 292] width 640 height 448
drag, startPoint x: 802, startPoint y: 51, endPoint x: 791, endPoint y: 66, distance: 18.8
click at [802, 51] on button "Save" at bounding box center [800, 55] width 37 height 14
click at [788, 72] on div "Save to Staging S" at bounding box center [774, 74] width 79 height 8
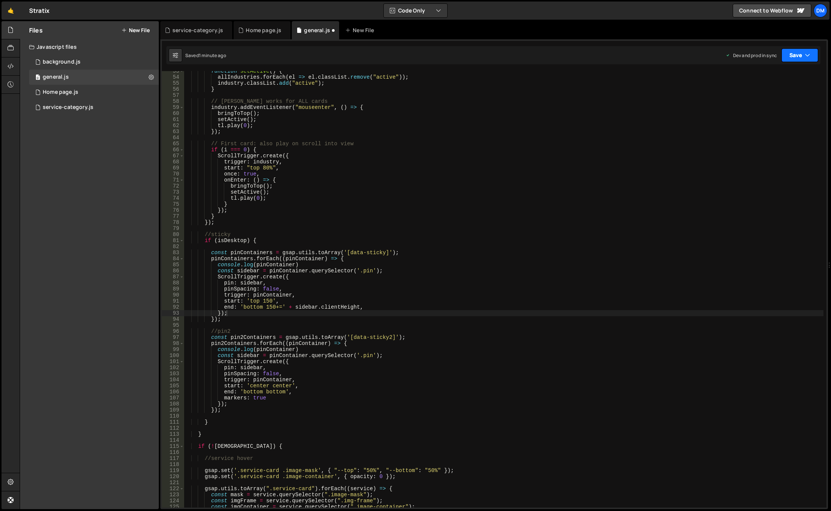
click at [805, 56] on icon "button" at bounding box center [807, 55] width 5 height 8
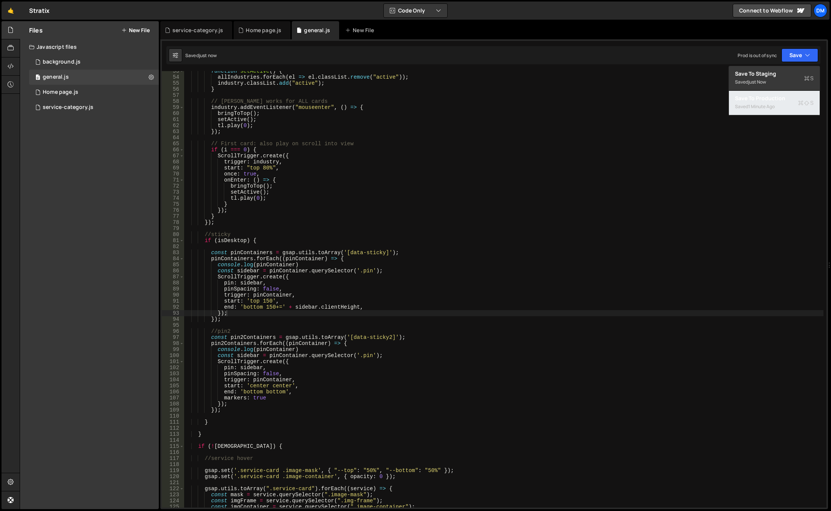
drag, startPoint x: 770, startPoint y: 103, endPoint x: 761, endPoint y: 105, distance: 8.9
click at [770, 103] on div "1 minute ago" at bounding box center [761, 106] width 26 height 6
click at [278, 400] on div "function setActive ( ) { allIndustries . forEach ( el => el . classList . remov…" at bounding box center [504, 292] width 640 height 448
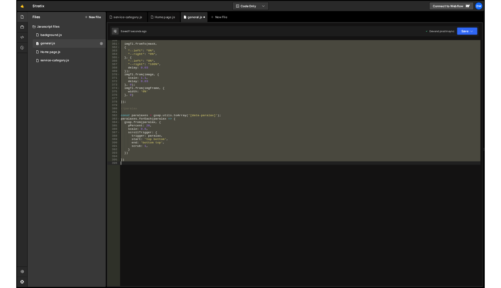
scroll to position [417, 0]
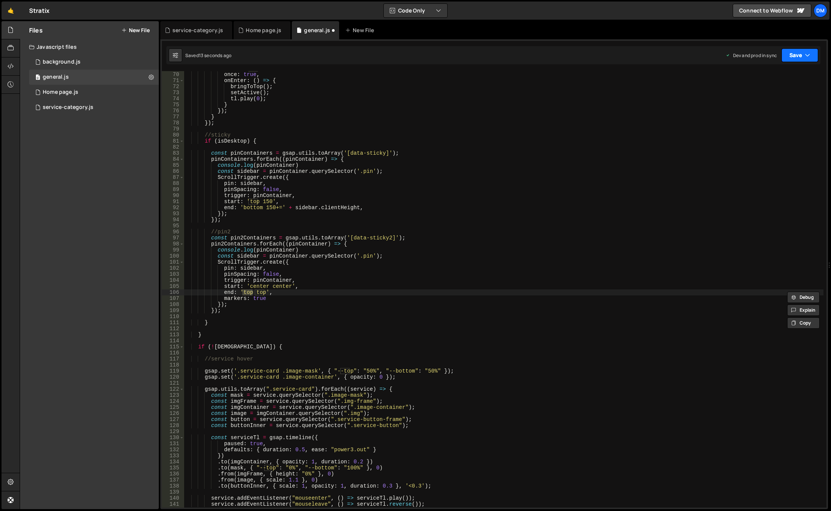
click at [810, 54] on icon "button" at bounding box center [807, 55] width 5 height 8
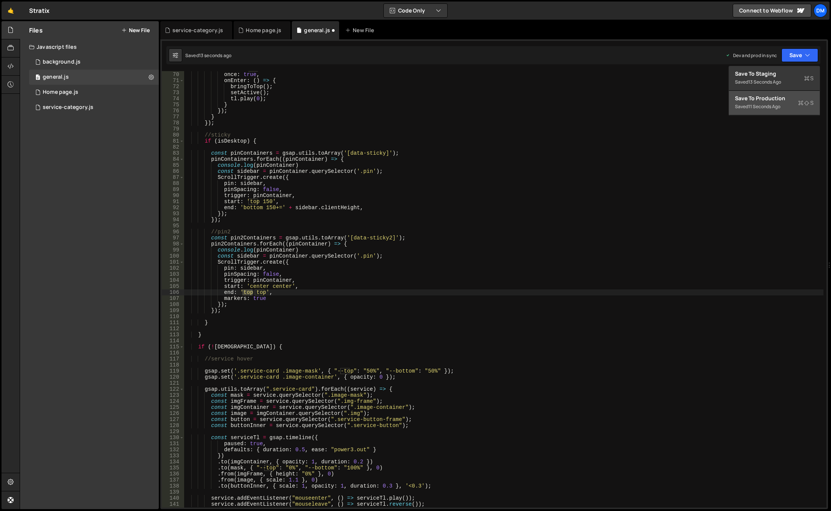
click at [785, 102] on div "Saved 11 seconds ago" at bounding box center [774, 106] width 79 height 9
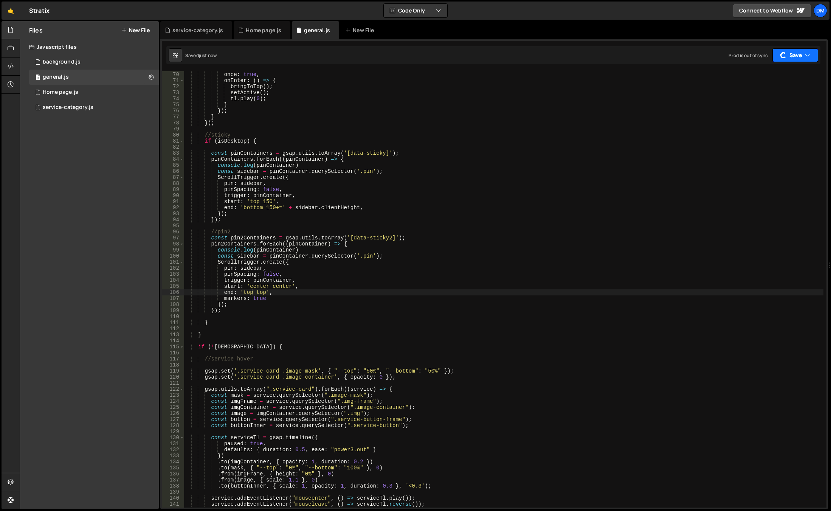
drag, startPoint x: 795, startPoint y: 54, endPoint x: 788, endPoint y: 59, distance: 8.2
click at [795, 54] on button "Save" at bounding box center [795, 55] width 46 height 14
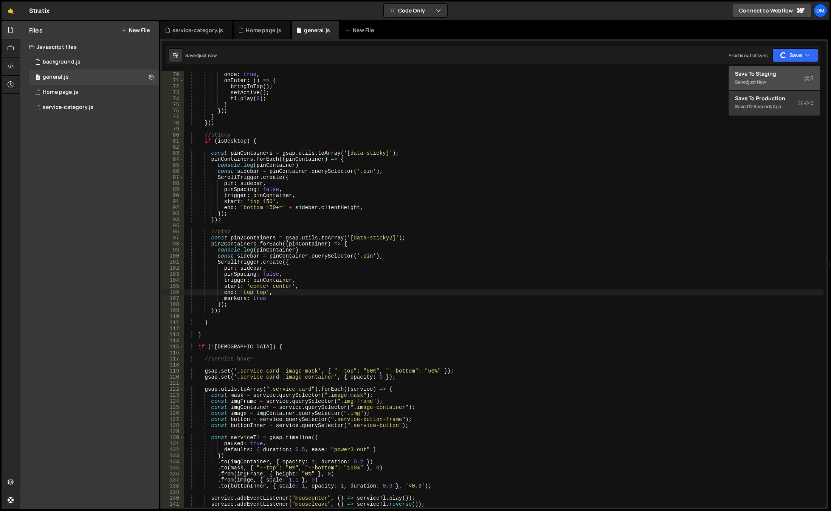
click at [769, 74] on div "Save to Staging S" at bounding box center [774, 74] width 79 height 8
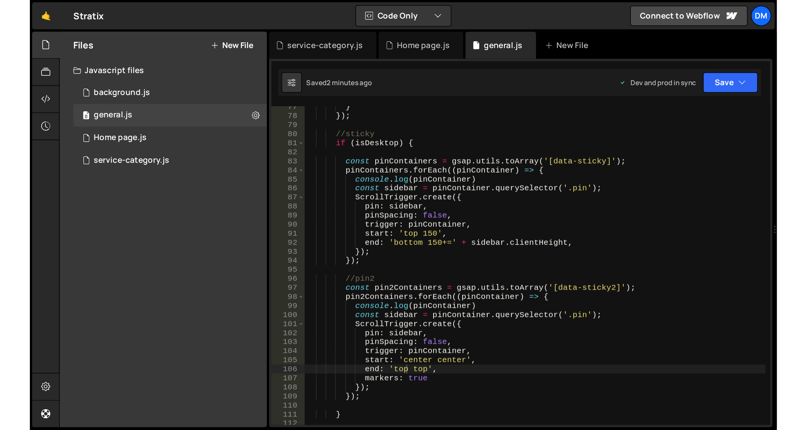
scroll to position [530, 0]
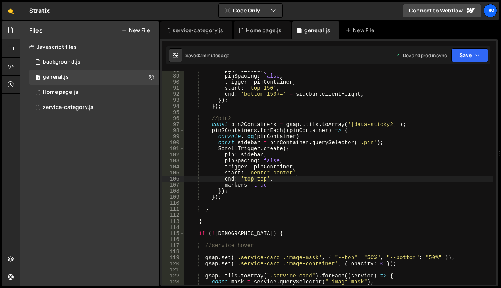
click at [248, 177] on div "pin : sidebar , pinSpacing : false , trigger : pinContainer , start : 'top 150'…" at bounding box center [338, 179] width 309 height 225
click at [261, 172] on div "pin : sidebar , pinSpacing : false , trigger : pinContainer , start : 'top 150'…" at bounding box center [338, 179] width 309 height 225
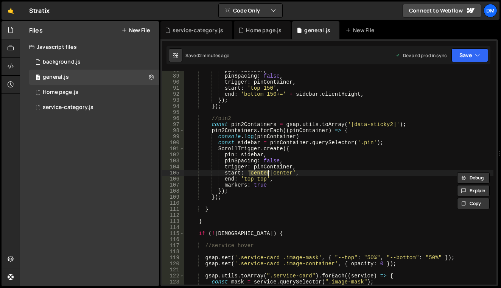
click at [247, 181] on div "pin : sidebar , pinSpacing : false , trigger : pinContainer , start : 'top 150'…" at bounding box center [338, 179] width 309 height 225
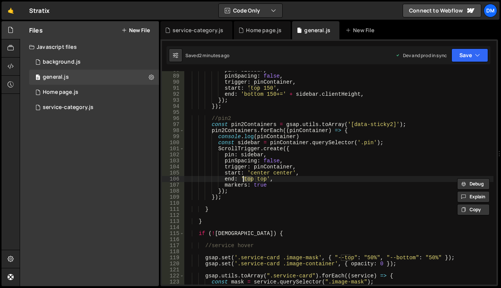
paste textarea "center"
type textarea "end: 'center top',"
drag, startPoint x: 462, startPoint y: 60, endPoint x: 454, endPoint y: 78, distance: 19.6
click at [462, 60] on button "Save" at bounding box center [469, 55] width 37 height 14
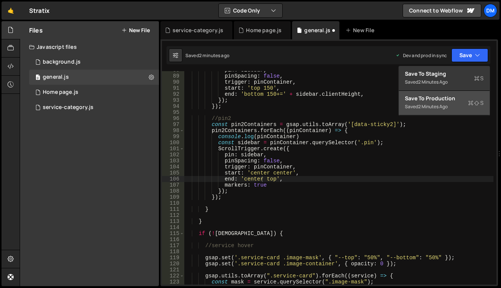
click at [448, 94] on button "Save to Production S Saved 2 minutes ago" at bounding box center [444, 103] width 91 height 25
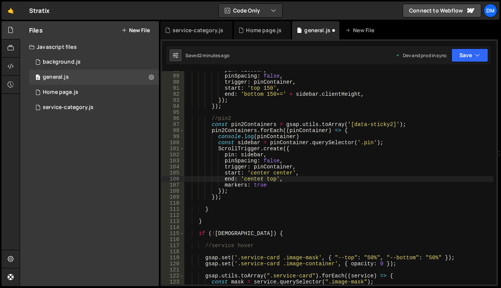
click at [467, 62] on div "Saved 2 minutes ago Dev and prod in sync Upgrade to Edit Save Save to Staging S…" at bounding box center [328, 55] width 324 height 18
click at [466, 54] on button "Save" at bounding box center [465, 55] width 46 height 14
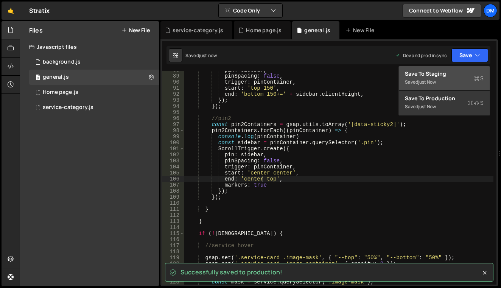
click at [445, 77] on div "Save to Staging S" at bounding box center [444, 74] width 79 height 8
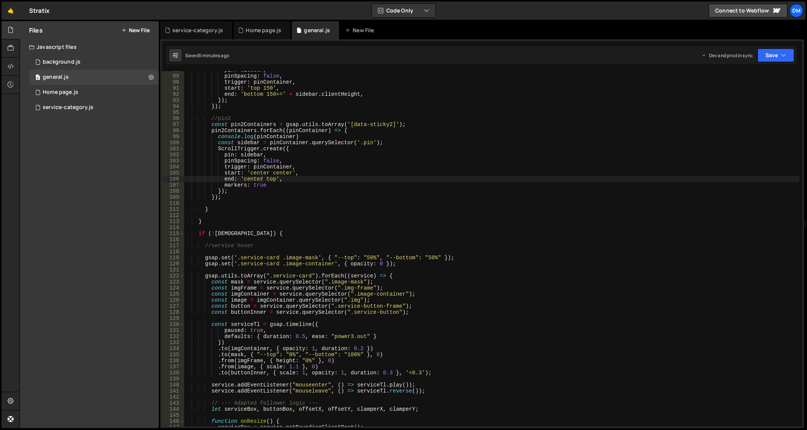
click at [337, 202] on div "pin : sidebar , pinSpacing : false , trigger : pinContainer , start : 'top 150'…" at bounding box center [492, 250] width 616 height 367
paste input "data-anim-hero"
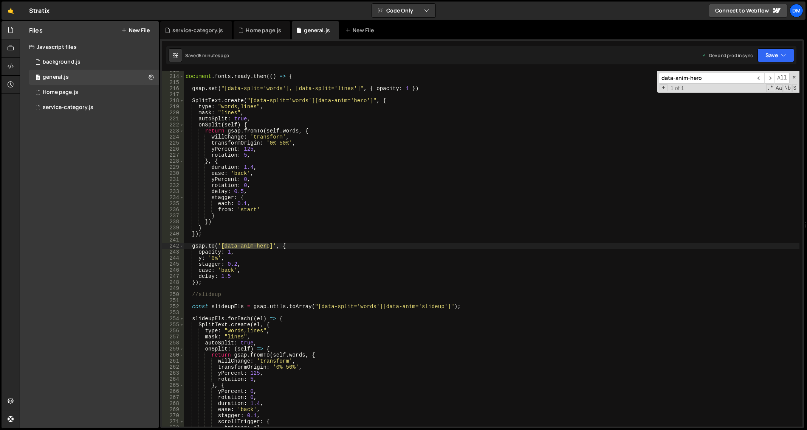
scroll to position [1287, 0]
type input "data-anim-hero"
drag, startPoint x: 242, startPoint y: 260, endPoint x: 238, endPoint y: 266, distance: 7.0
click at [242, 260] on div "document . fonts . ready . then (( ) => { gsap . set ( "[data-split='words'], […" at bounding box center [492, 250] width 616 height 367
click at [233, 264] on div "document . fonts . ready . then (( ) => { gsap . set ( "[data-split='words'], […" at bounding box center [492, 250] width 616 height 367
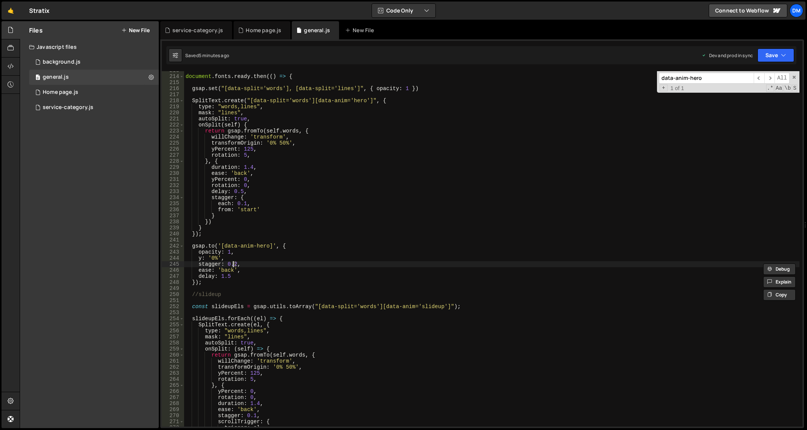
click at [243, 277] on div "document . fonts . ready . then (( ) => { gsap . set ( "[data-split='words'], […" at bounding box center [492, 250] width 616 height 367
drag, startPoint x: 233, startPoint y: 275, endPoint x: 227, endPoint y: 275, distance: 6.4
click at [227, 275] on div "document . fonts . ready . then (( ) => { gsap . set ( "[data-split='words'], […" at bounding box center [492, 250] width 616 height 367
click at [233, 264] on div "document . fonts . ready . then (( ) => { gsap . set ( "[data-split='words'], […" at bounding box center [492, 250] width 616 height 367
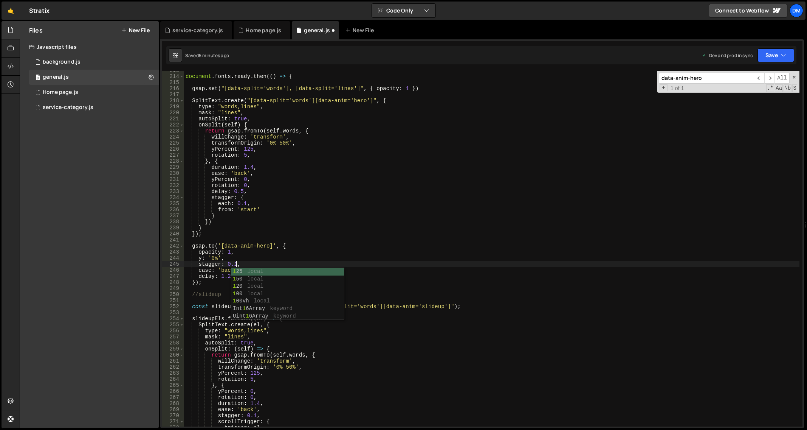
type textarea "stagger: 0.15,"
click at [422, 240] on div "document . fonts . ready . then (( ) => { gsap . set ( "[data-split='words'], […" at bounding box center [492, 250] width 616 height 367
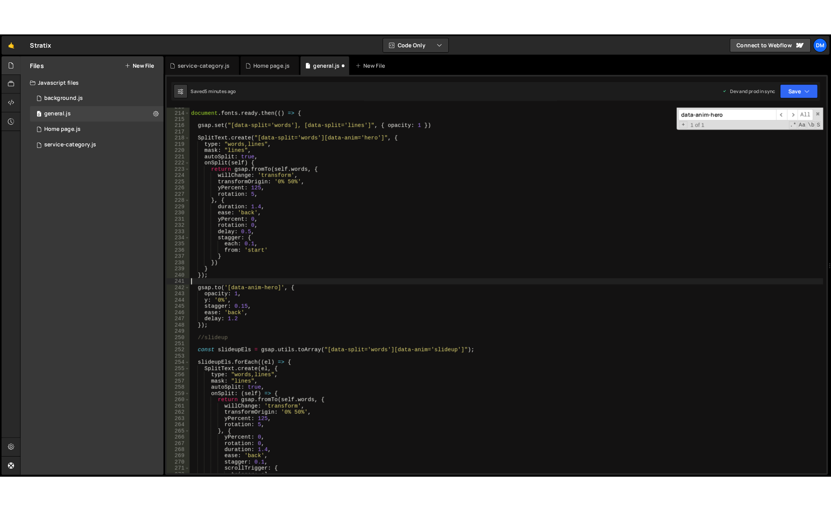
scroll to position [0, 0]
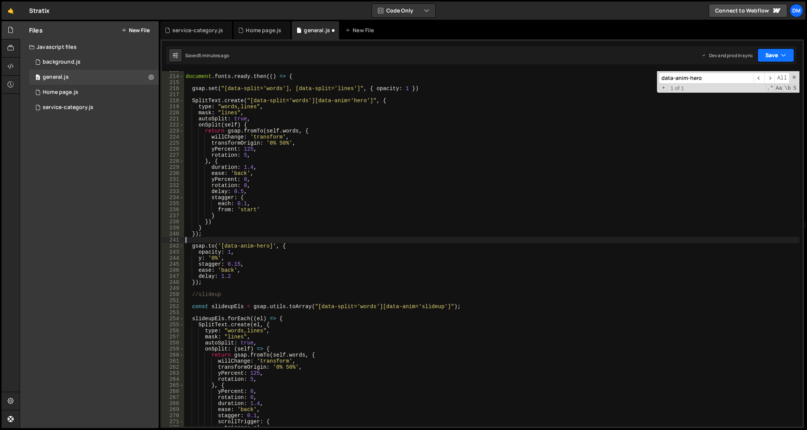
click at [769, 56] on button "Save" at bounding box center [776, 55] width 37 height 14
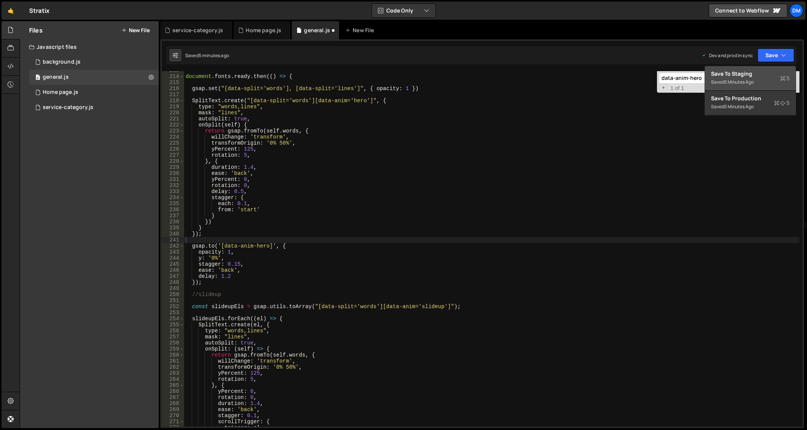
click at [744, 79] on div "5 minutes ago" at bounding box center [738, 82] width 29 height 6
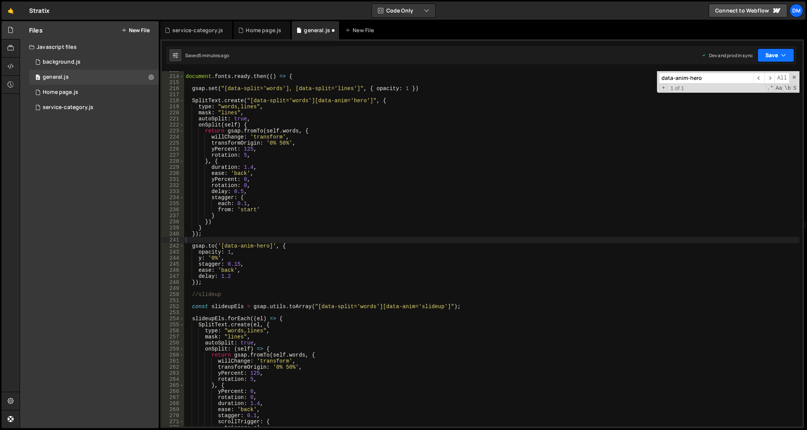
click at [768, 62] on button "Save" at bounding box center [776, 55] width 37 height 14
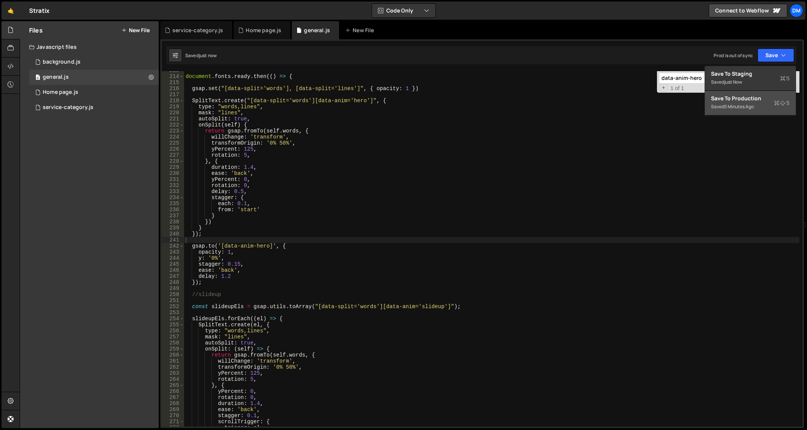
click at [737, 103] on div "Saved 5 minutes ago" at bounding box center [750, 106] width 79 height 9
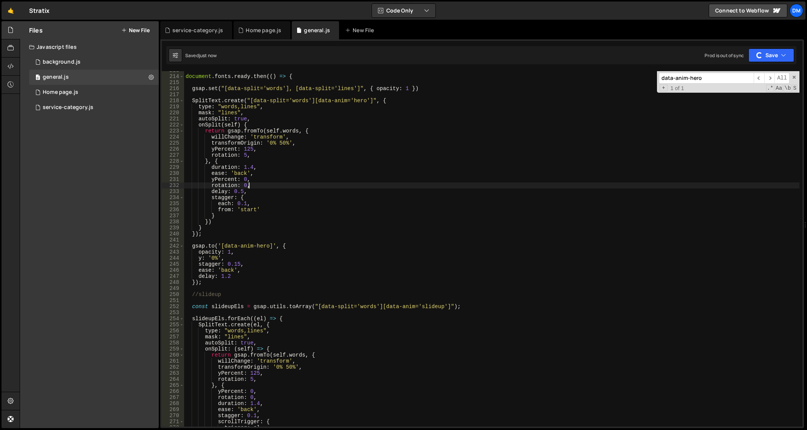
click at [489, 186] on div "document . fonts . ready . then (( ) => { gsap . set ( "[data-split='words'], […" at bounding box center [492, 250] width 616 height 367
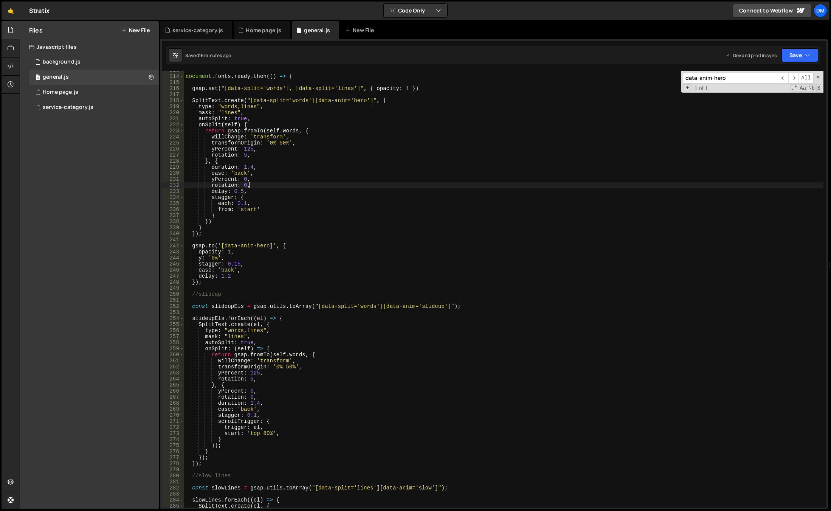
click at [372, 221] on div "document . fonts . ready . then (( ) => { gsap . set ( "[data-split='words'], […" at bounding box center [503, 291] width 639 height 448
type textarea "})"
click at [763, 80] on input "data-anim-hero" at bounding box center [730, 78] width 95 height 11
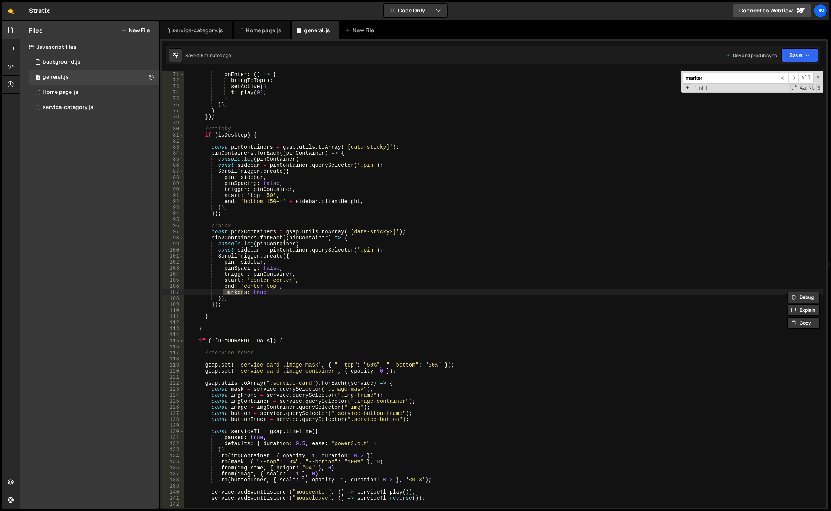
type input "marker"
click at [337, 262] on div "once : true , onEnter : ( ) => { bringToTop ( ) ; setActive ( ) ; tl . play ( 0…" at bounding box center [503, 289] width 639 height 448
drag, startPoint x: 274, startPoint y: 292, endPoint x: 172, endPoint y: 290, distance: 101.7
click at [172, 290] on div "pin: sidebar, 70 71 72 73 74 75 76 77 78 79 80 81 82 83 84 85 86 87 88 89 90 91…" at bounding box center [494, 289] width 665 height 436
type textarea "markers: true"
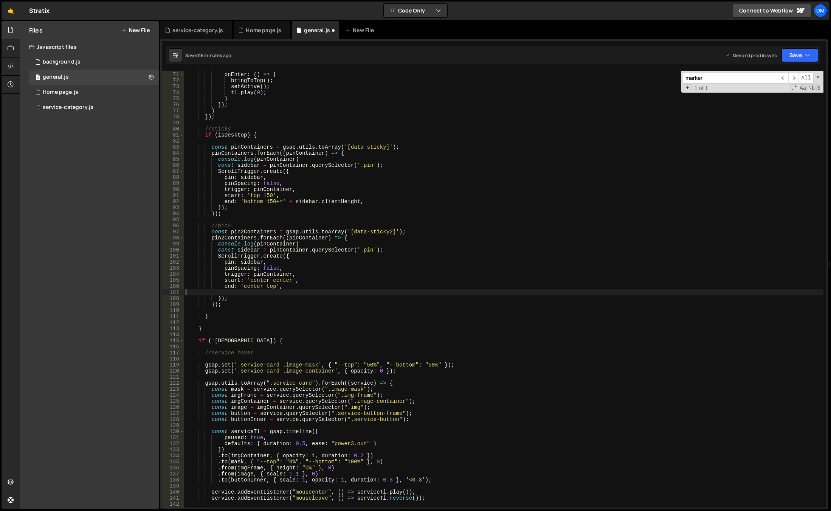
type textarea "end: 'center top',"
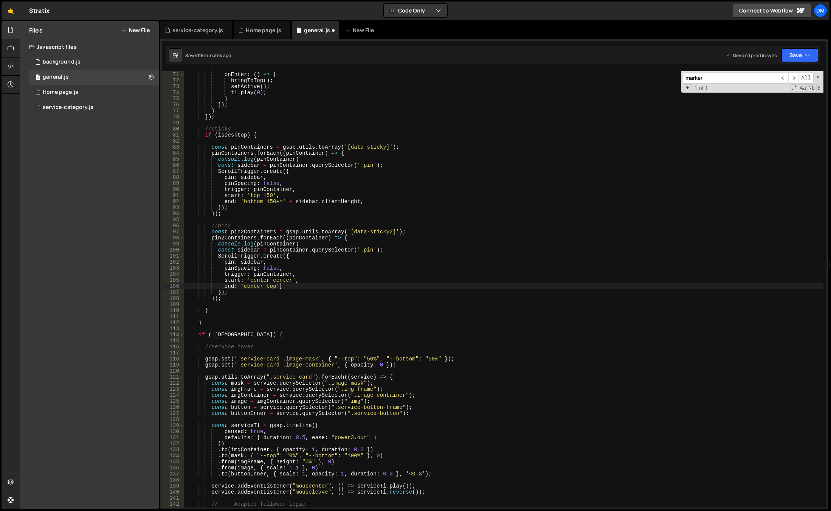
click at [644, 220] on div "once : true , onEnter : ( ) => { bringToTop ( ) ; setActive ( ) ; tl . play ( 0…" at bounding box center [503, 289] width 639 height 448
click at [808, 53] on icon "button" at bounding box center [807, 55] width 5 height 8
click at [780, 84] on div "16 minutes ago" at bounding box center [763, 82] width 31 height 6
click at [795, 56] on button "Save" at bounding box center [800, 55] width 37 height 14
click at [774, 100] on div "Save to Production S" at bounding box center [774, 99] width 79 height 8
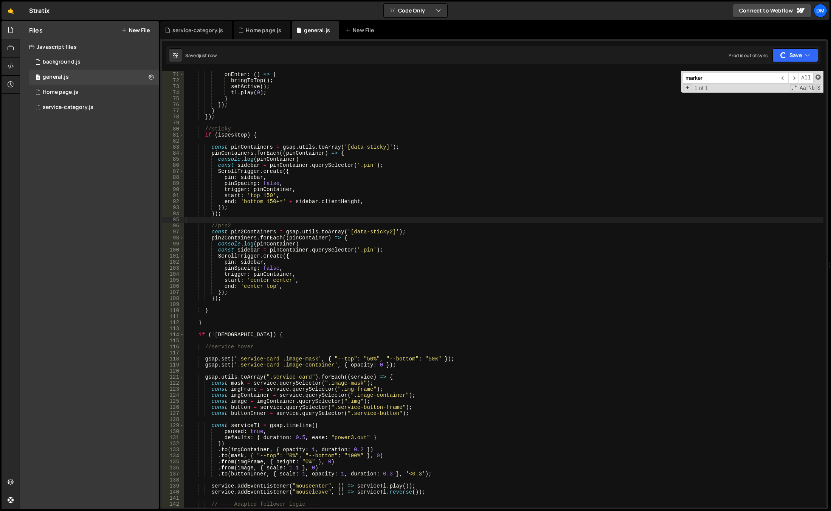
click at [817, 76] on span at bounding box center [818, 76] width 5 height 5
click at [689, 144] on div "once : true , onEnter : ( ) => { bringToTop ( ) ; setActive ( ) ; tl . play ( 0…" at bounding box center [503, 289] width 639 height 448
type textarea "const pinContainers = gsap.utils.toArray('[data-sticky]');"
